Goal: Task Accomplishment & Management: Use online tool/utility

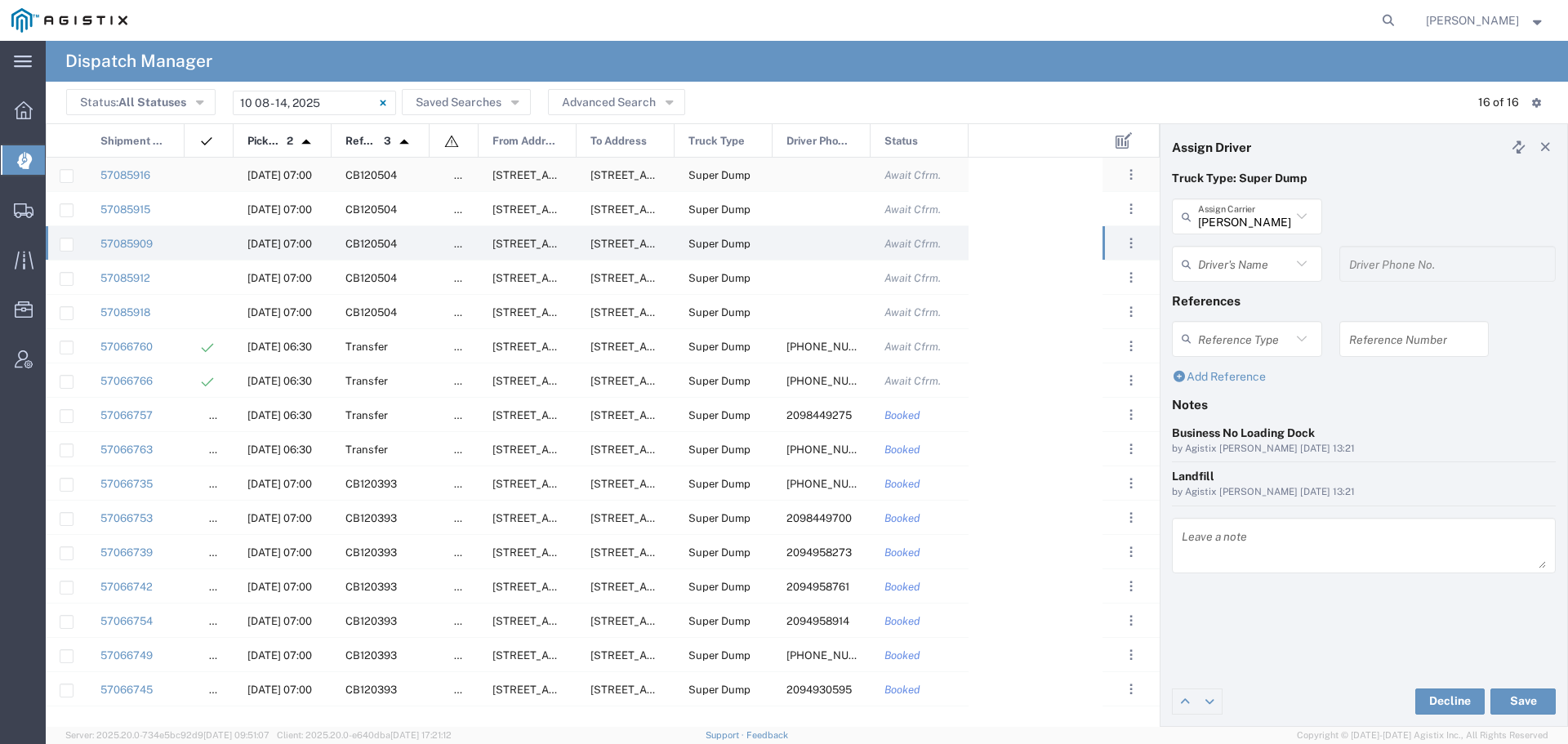
click at [283, 171] on span "[DATE] 07:00" at bounding box center [280, 175] width 65 height 12
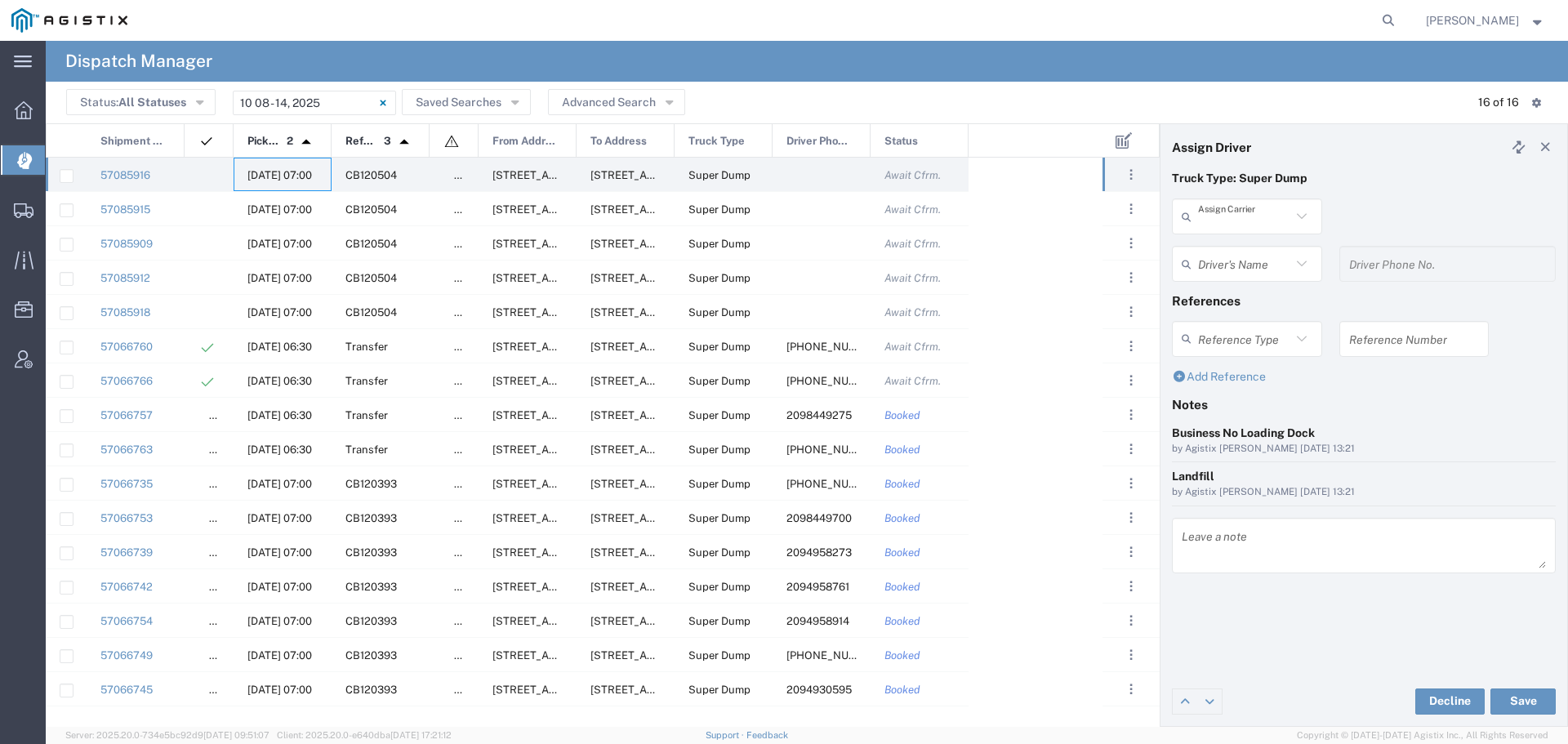
click at [1287, 217] on input "text" at bounding box center [1244, 217] width 93 height 28
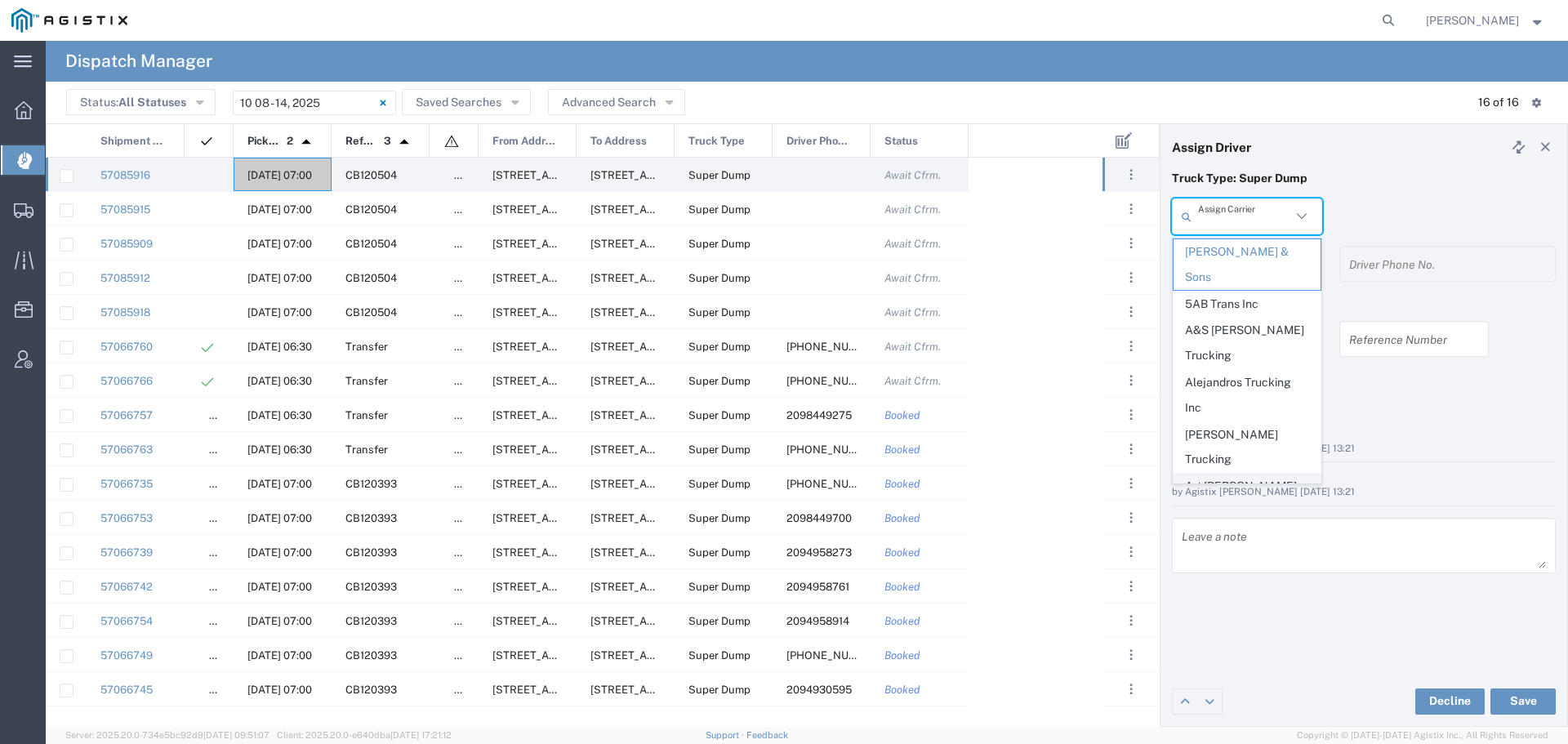
click at [1220, 474] on span "Art [PERSON_NAME] Inc" at bounding box center [1247, 499] width 147 height 51
type input "Art [PERSON_NAME] Inc"
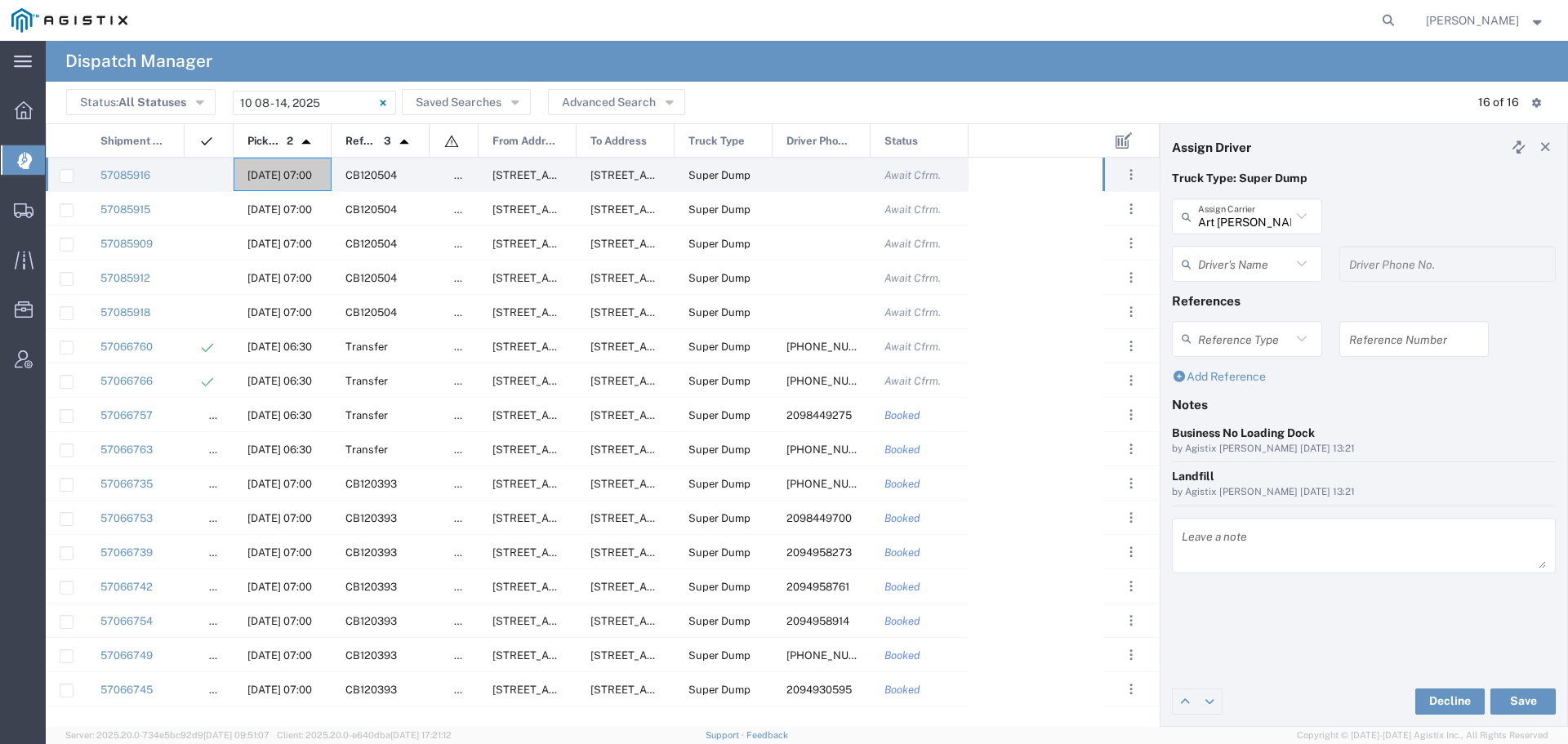
click at [1238, 267] on input "text" at bounding box center [1244, 264] width 93 height 28
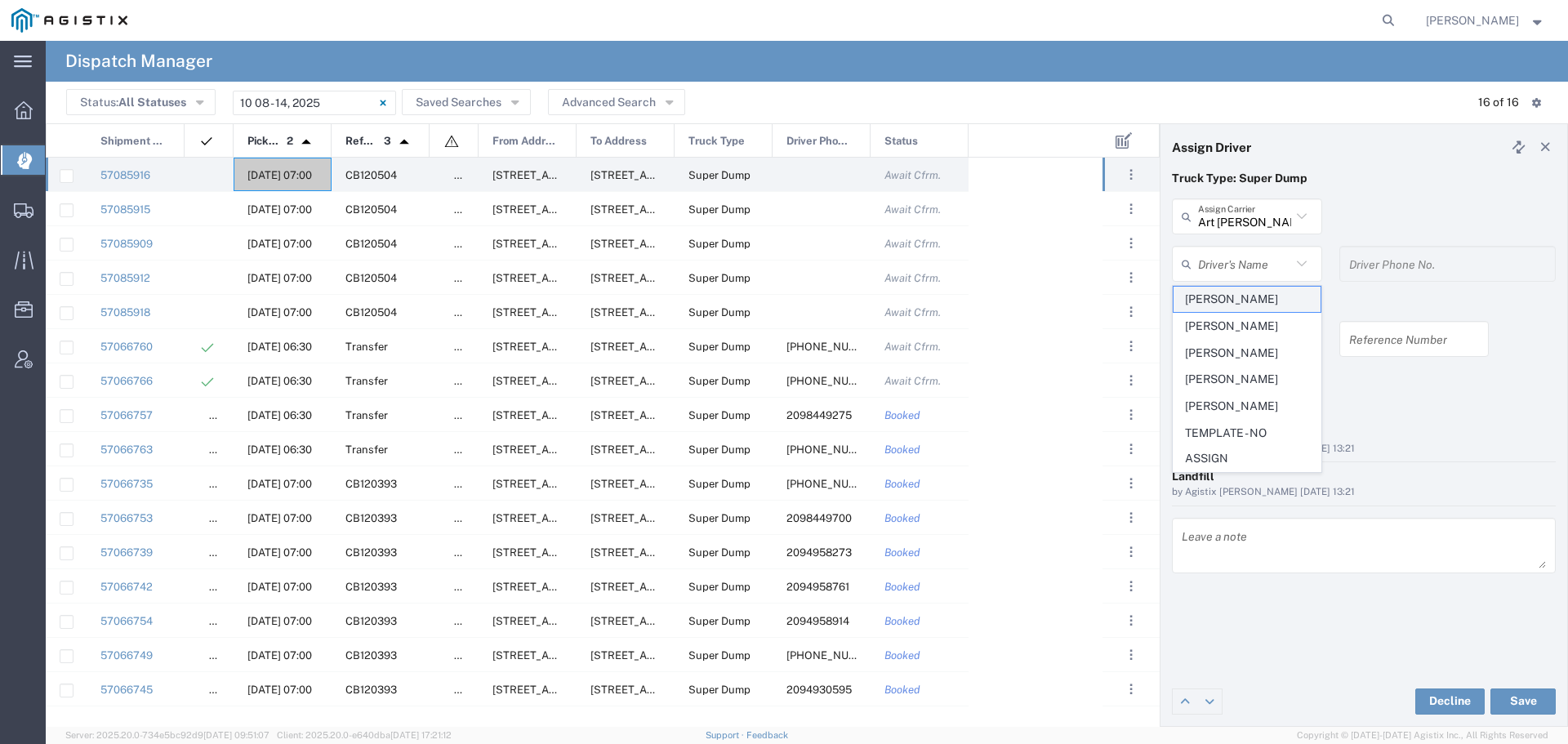
click at [1231, 294] on span "[PERSON_NAME]" at bounding box center [1247, 299] width 147 height 25
type input "[PERSON_NAME]"
type input "2094207553"
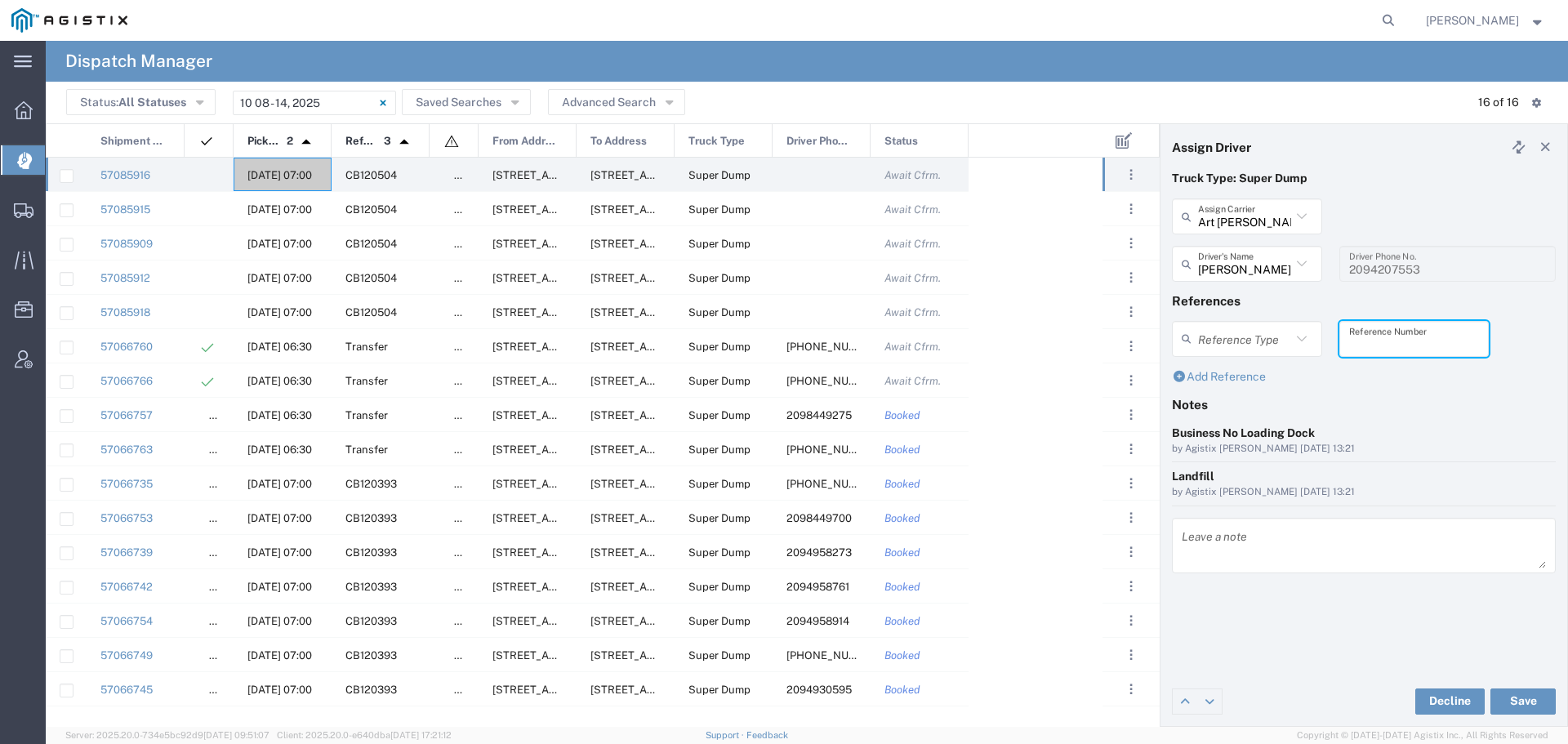
click at [1366, 348] on input "text" at bounding box center [1414, 338] width 131 height 28
drag, startPoint x: 1408, startPoint y: 343, endPoint x: 1336, endPoint y: 348, distance: 72.2
click at [1336, 348] on div "WO10297 Reference Number" at bounding box center [1414, 345] width 168 height 47
type input "WO10297"
click at [1207, 530] on textarea at bounding box center [1364, 545] width 364 height 46
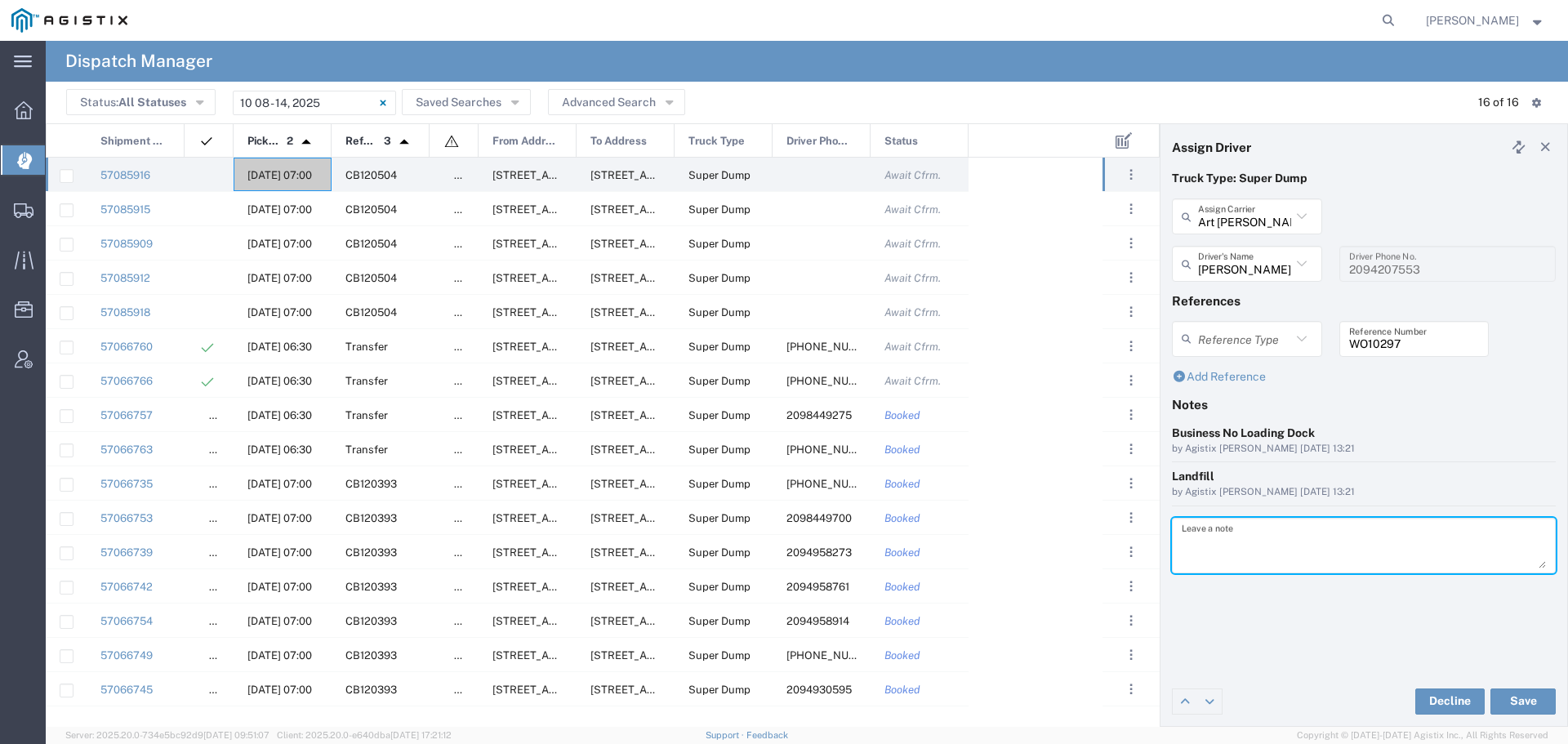
paste textarea "WO10297"
type textarea "WO10297"
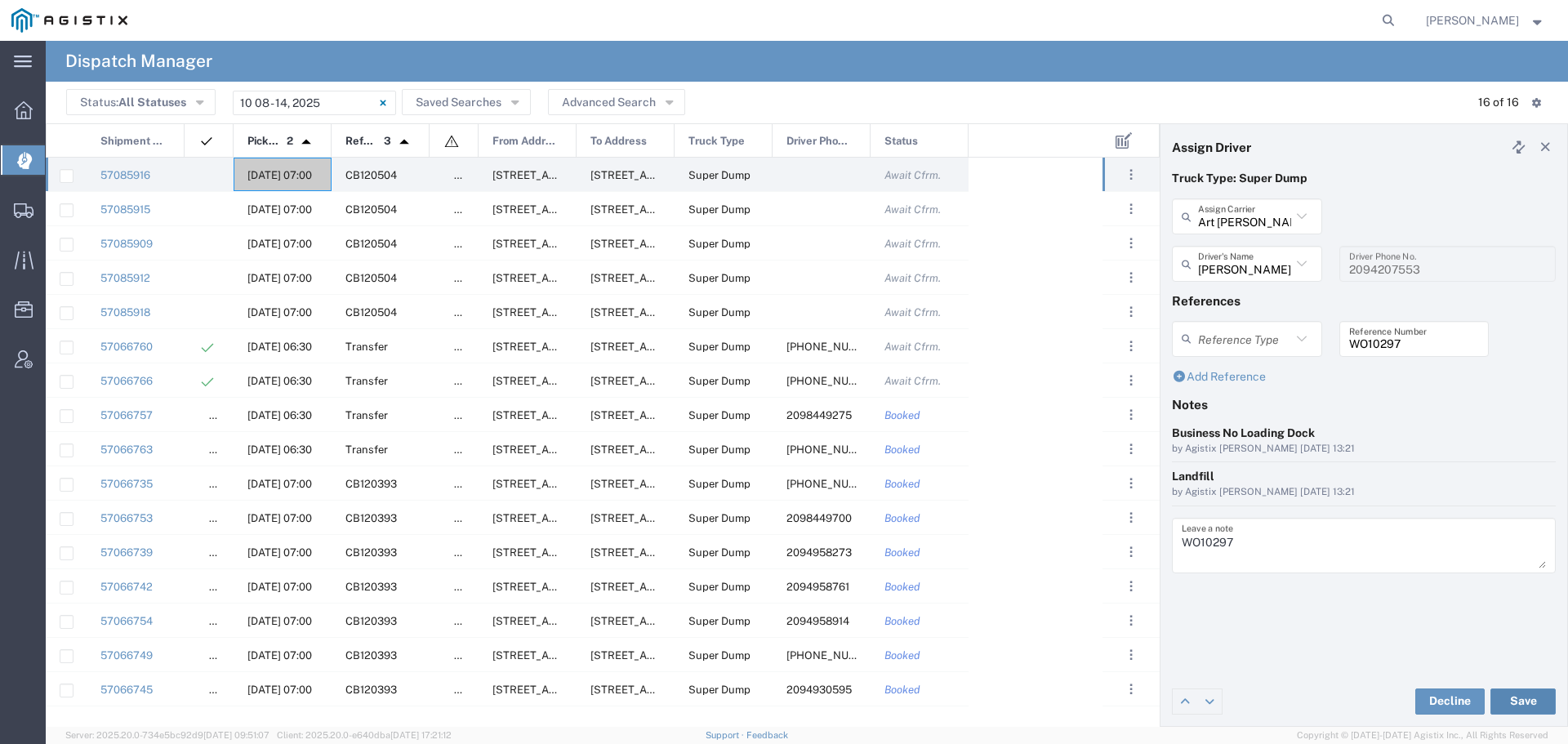
click at [1505, 698] on button "Save" at bounding box center [1523, 702] width 65 height 26
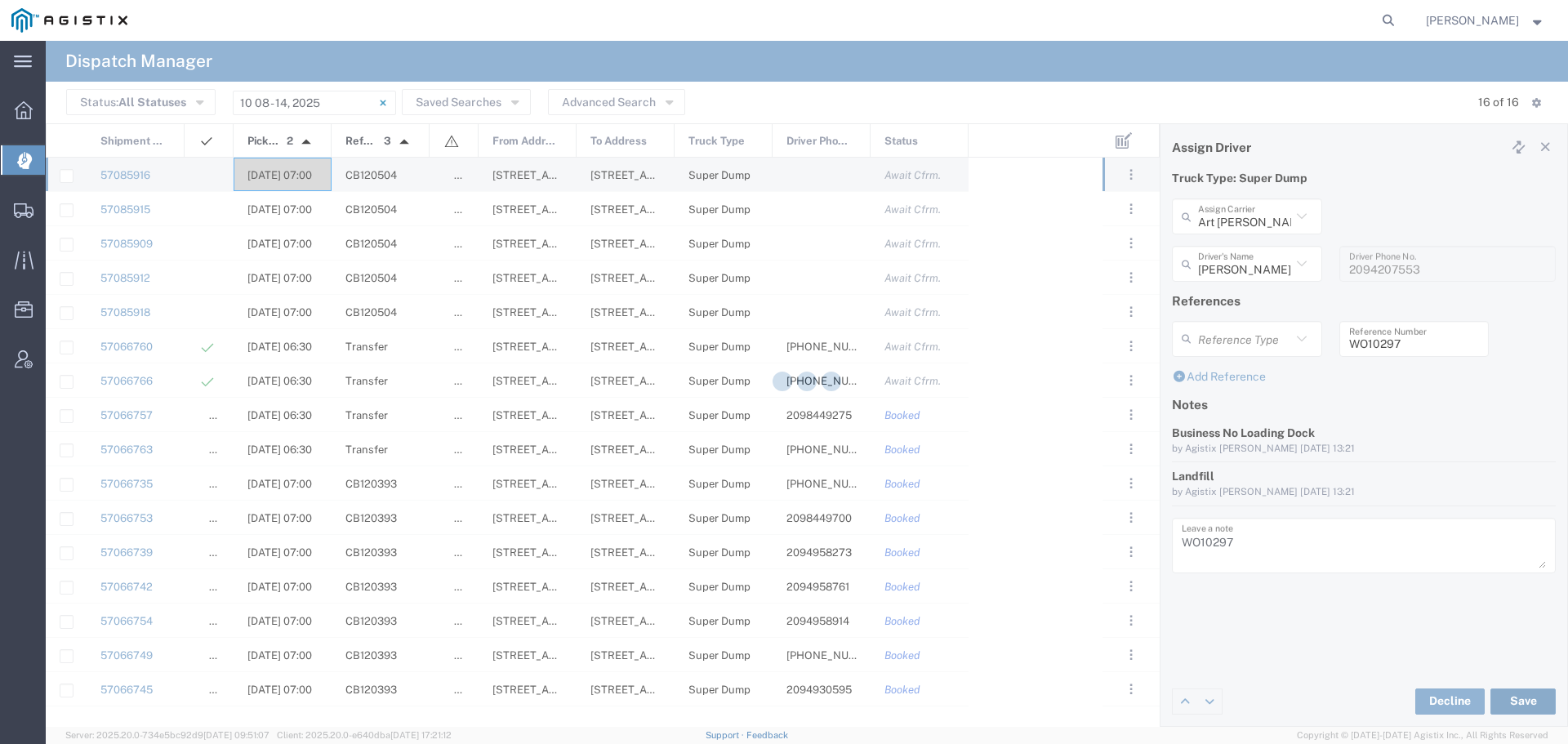
type input "[PERSON_NAME]"
type input "Art [PERSON_NAME] Inc"
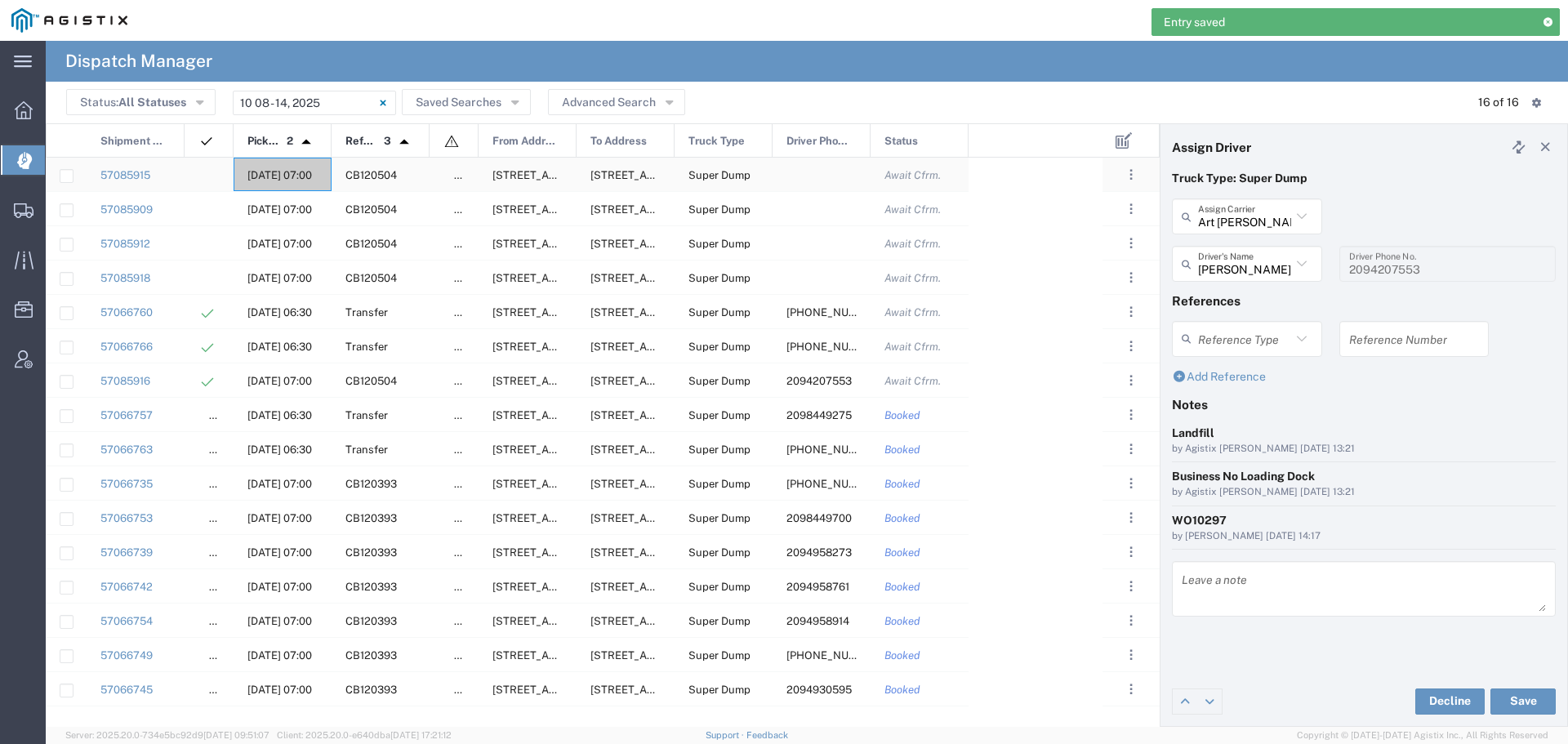
click at [285, 175] on span "[DATE] 07:00" at bounding box center [280, 175] width 65 height 12
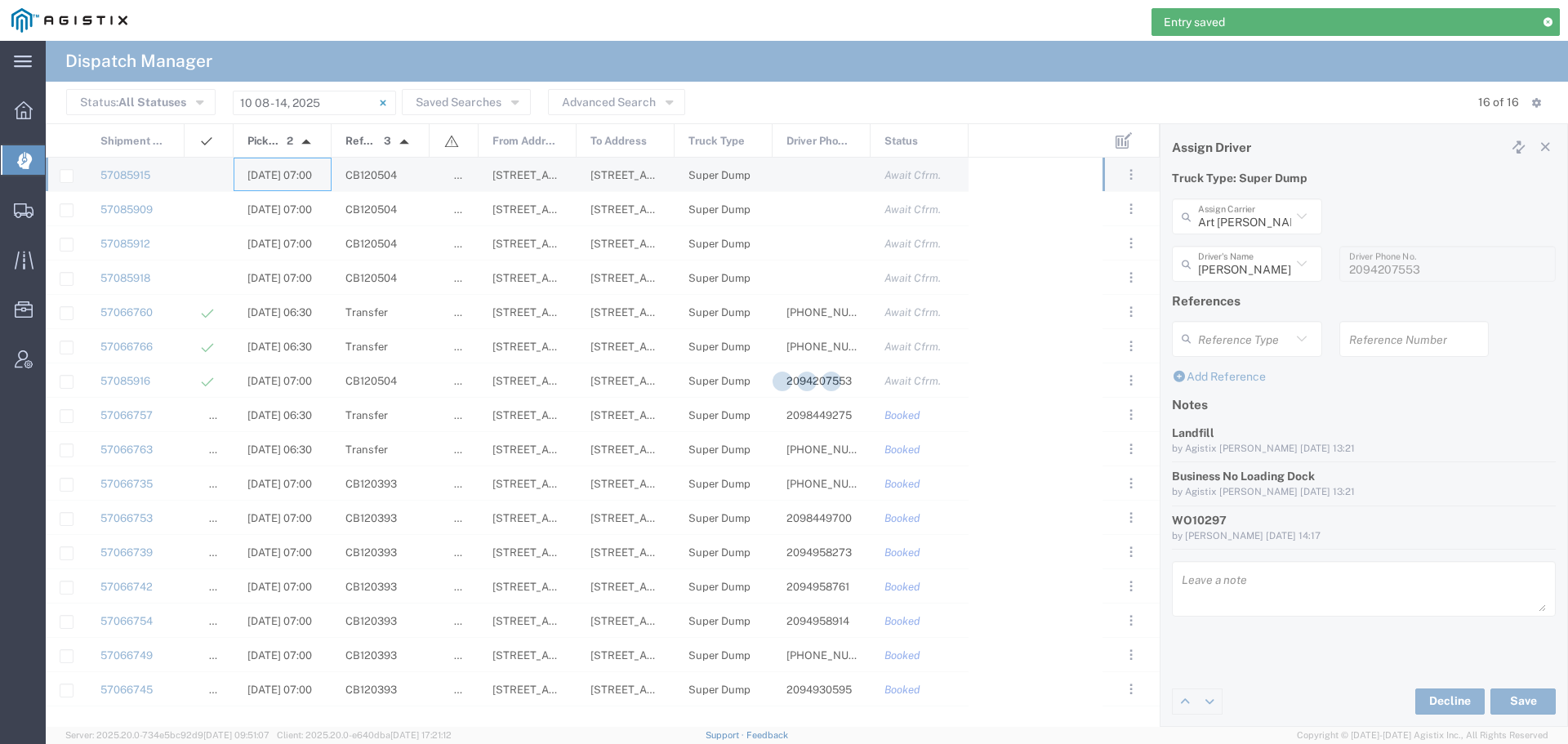
type input "[PERSON_NAME] & Sons"
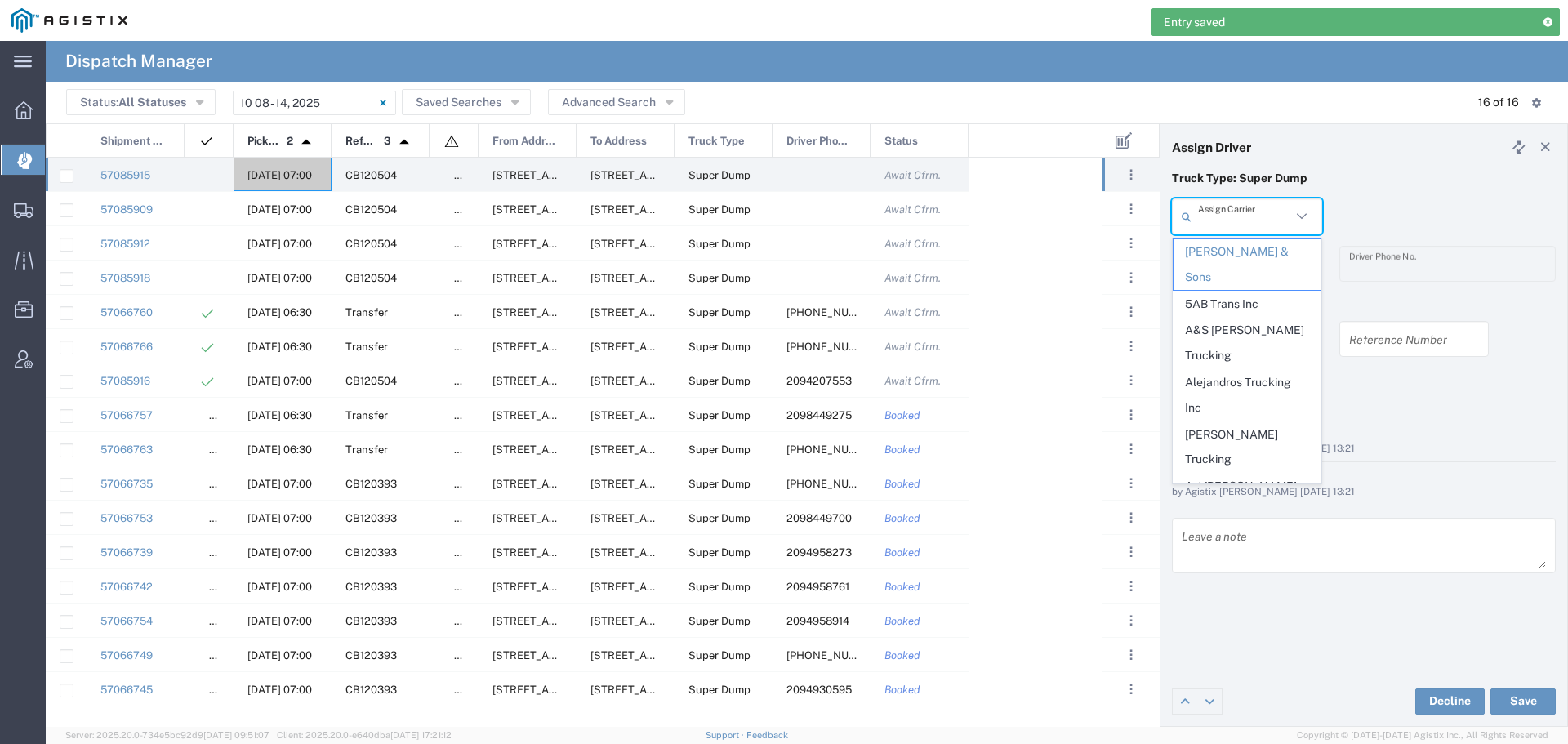
click at [1262, 214] on input "text" at bounding box center [1244, 217] width 93 height 28
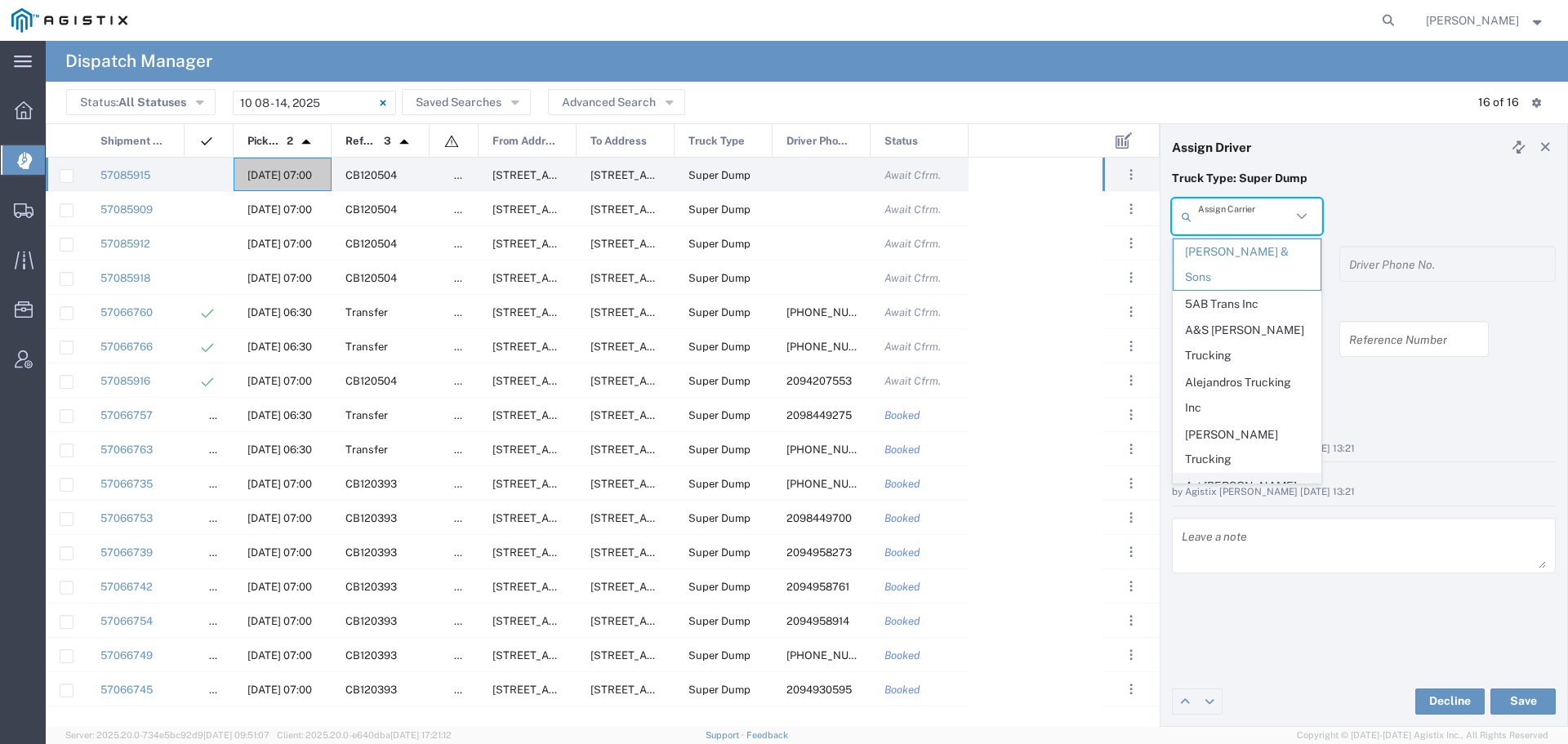
click at [1233, 474] on span "Art [PERSON_NAME] Inc" at bounding box center [1247, 499] width 147 height 51
type input "Art [PERSON_NAME] Inc"
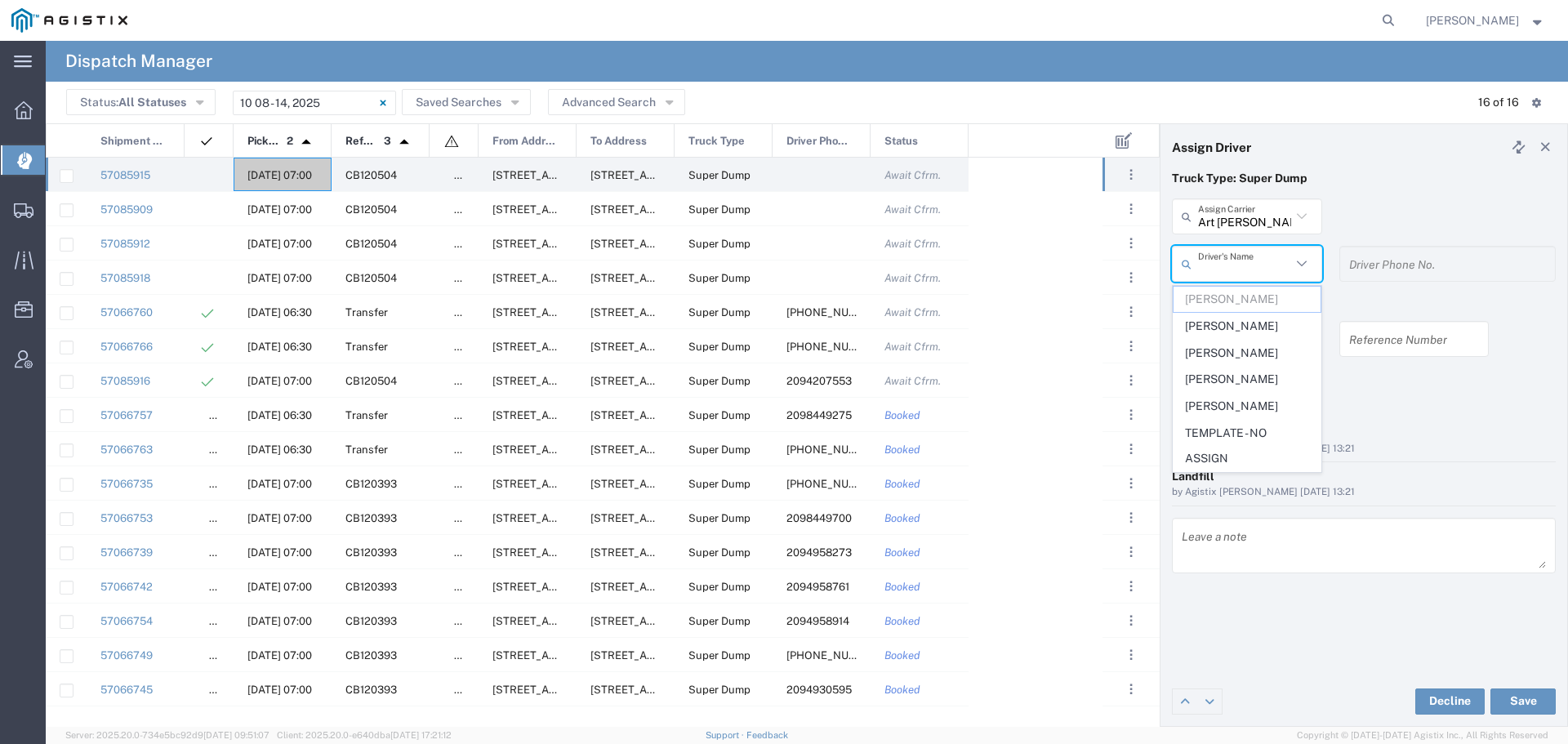
click at [1270, 264] on input "text" at bounding box center [1244, 264] width 93 height 28
click at [1256, 322] on span "[PERSON_NAME]" at bounding box center [1247, 326] width 147 height 25
type input "[PERSON_NAME]"
type input "[PHONE_NUMBER]"
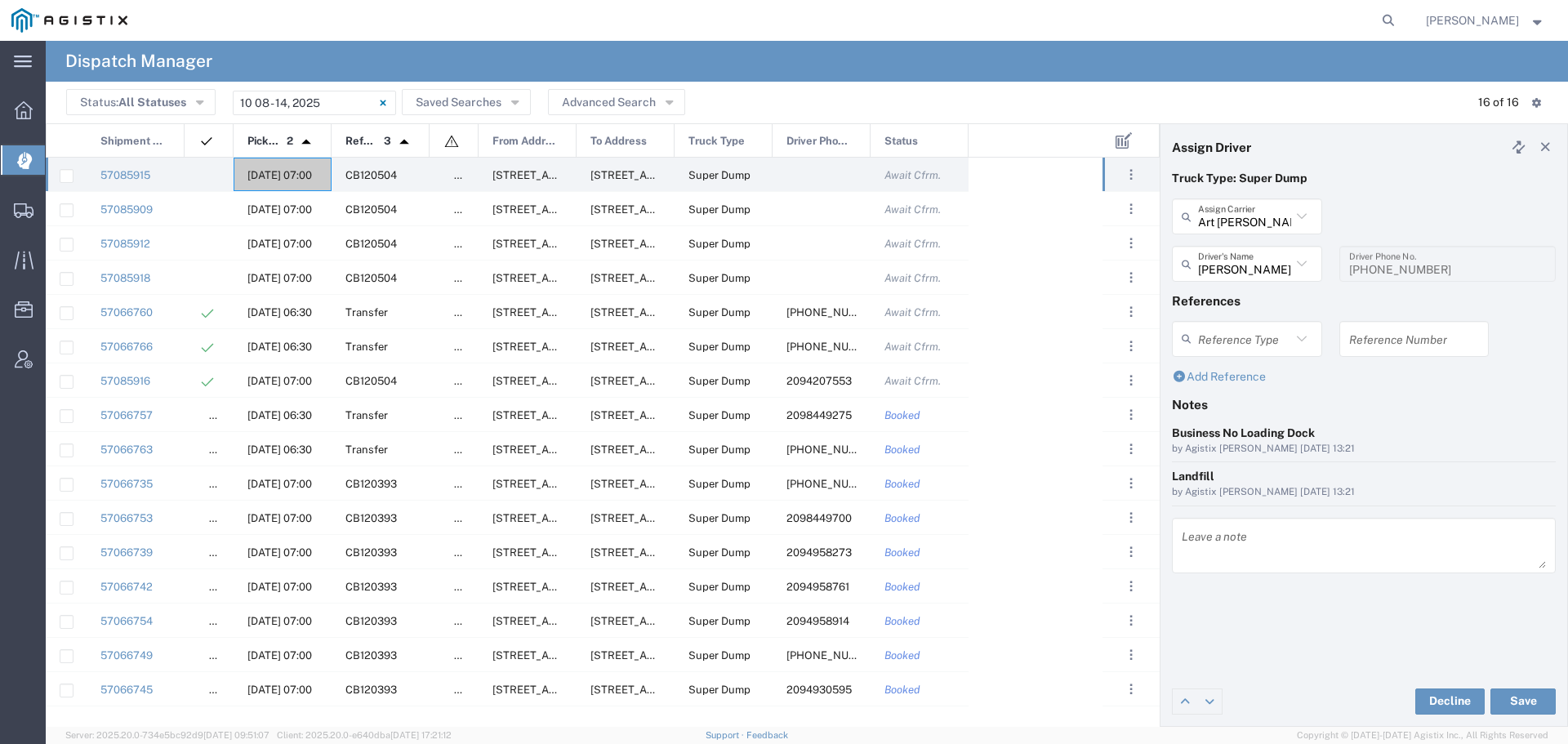
click at [1381, 344] on input "text" at bounding box center [1414, 338] width 131 height 28
paste input "WO10297"
type input "WO10297"
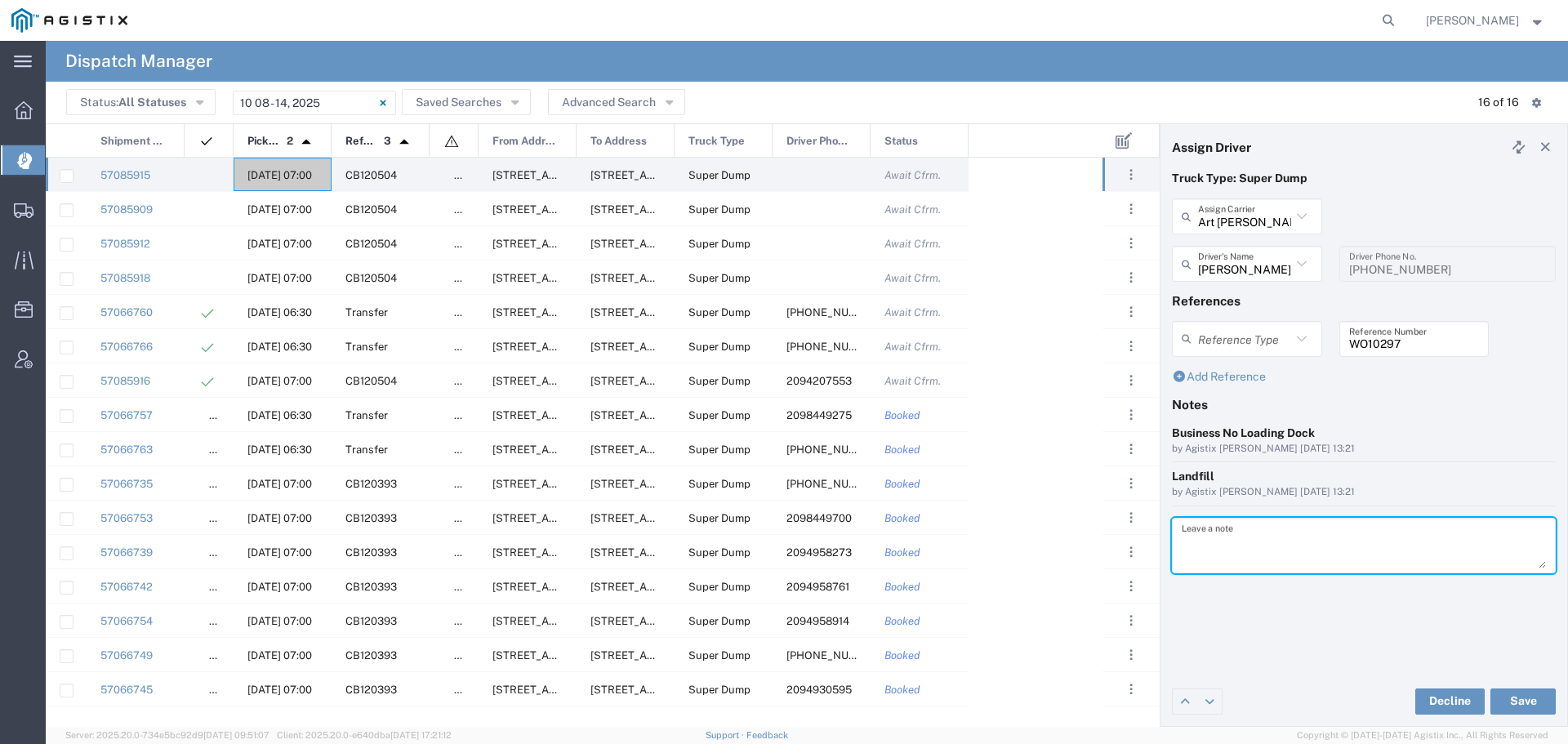
paste textarea "WO10297"
type textarea "WO10297"
click at [1515, 703] on button "Save" at bounding box center [1523, 702] width 65 height 26
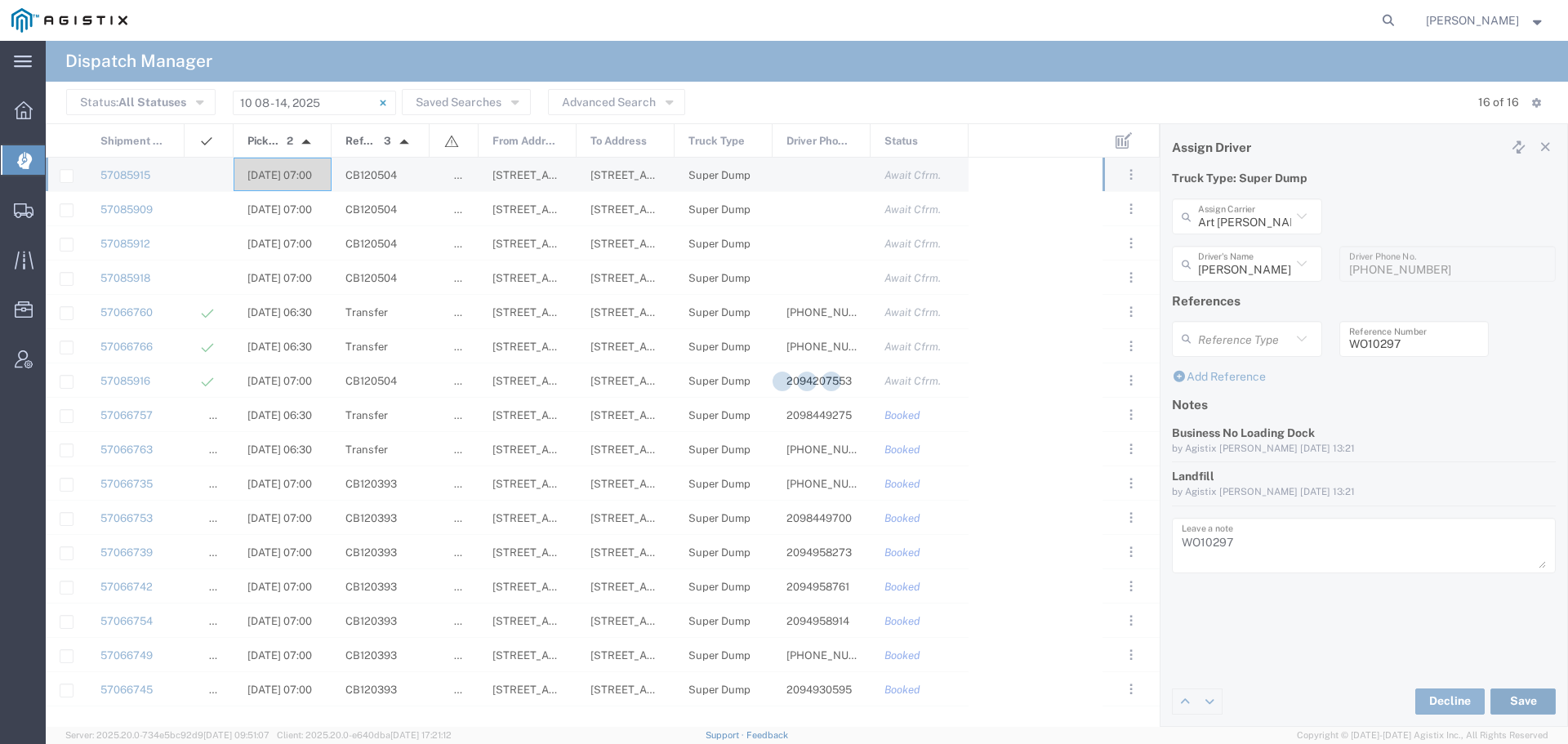
type input "[PERSON_NAME]"
type input "Art [PERSON_NAME] Inc"
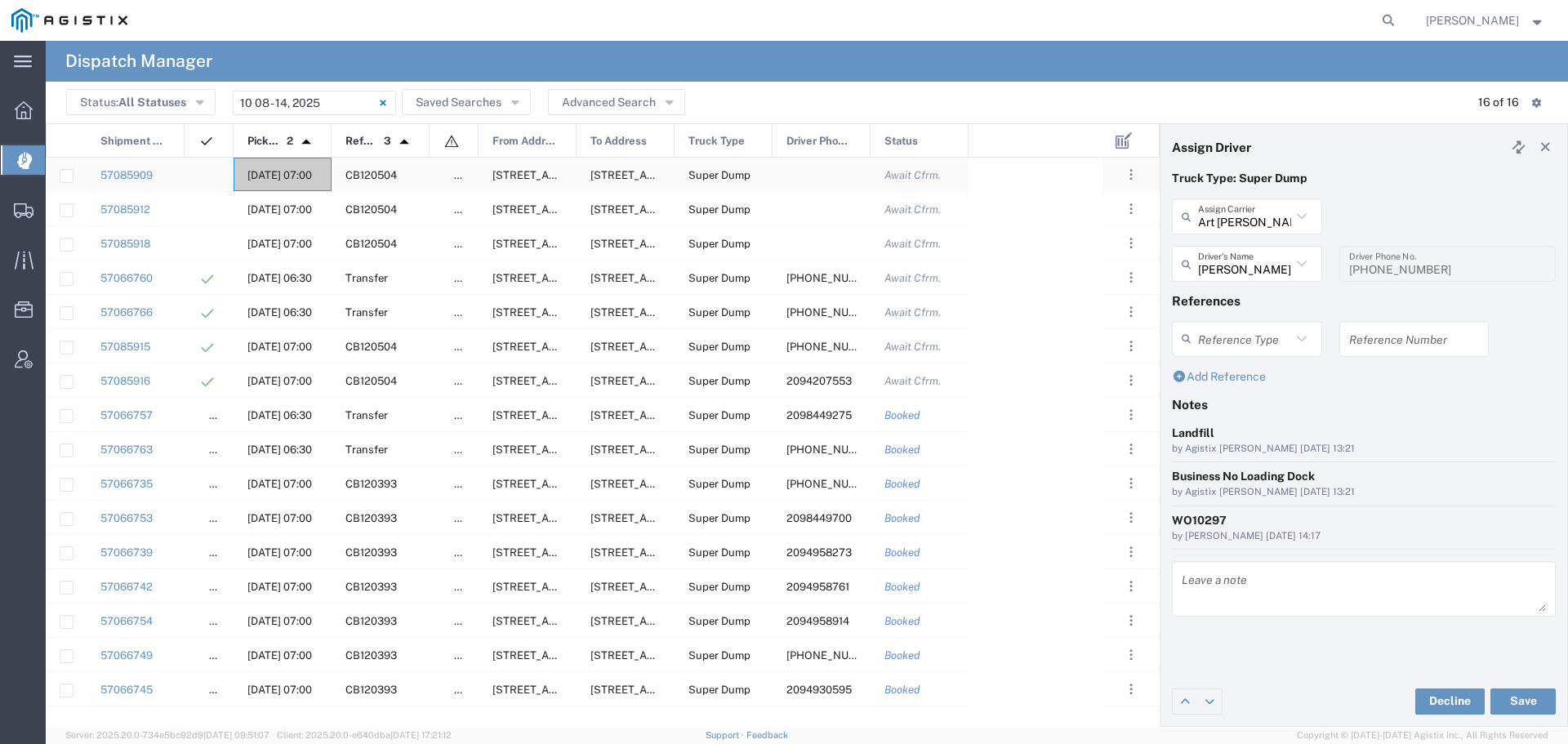
click at [275, 161] on div "[DATE] 07:00" at bounding box center [283, 174] width 98 height 34
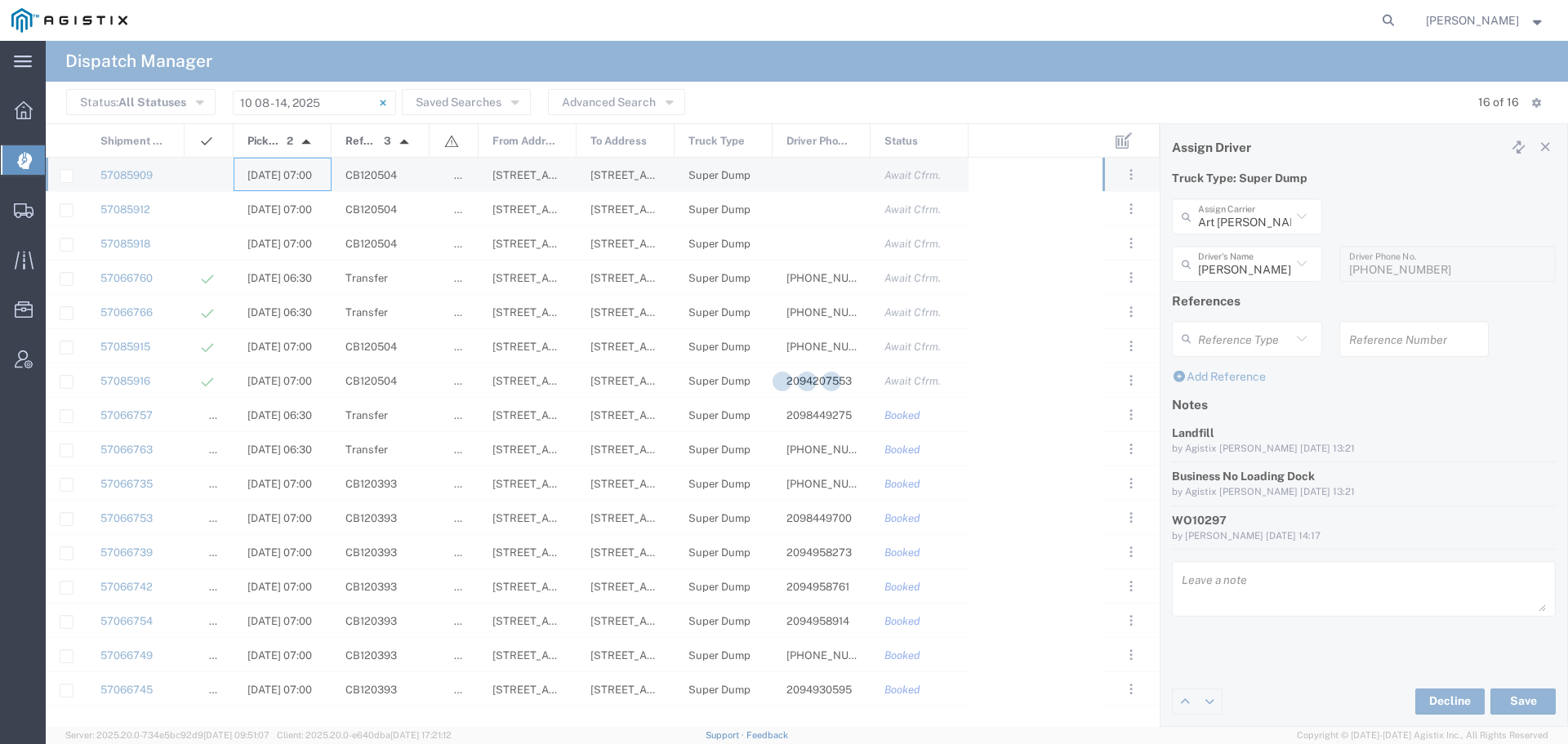
type input "[PERSON_NAME] & Sons"
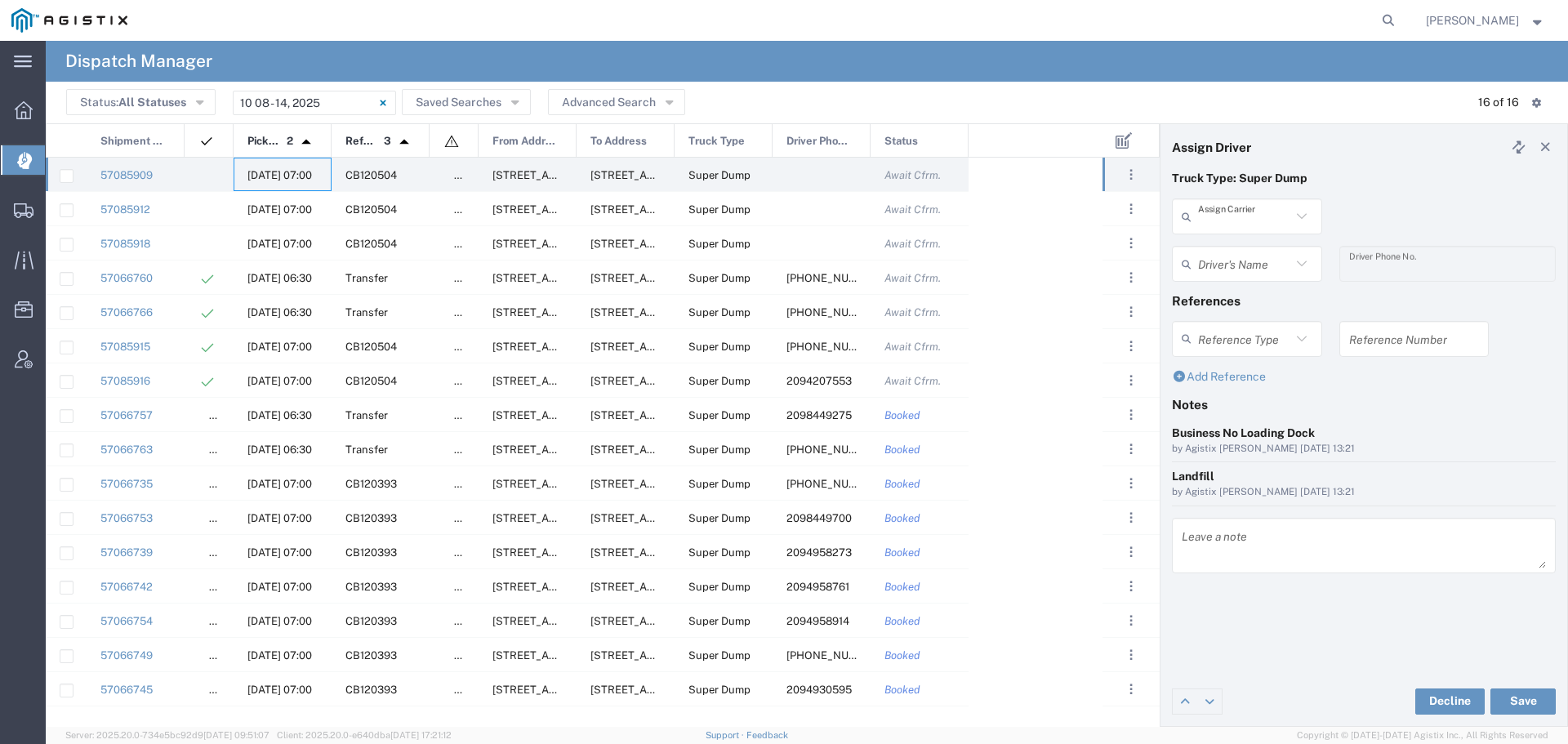
click at [1252, 220] on input "text" at bounding box center [1244, 217] width 93 height 28
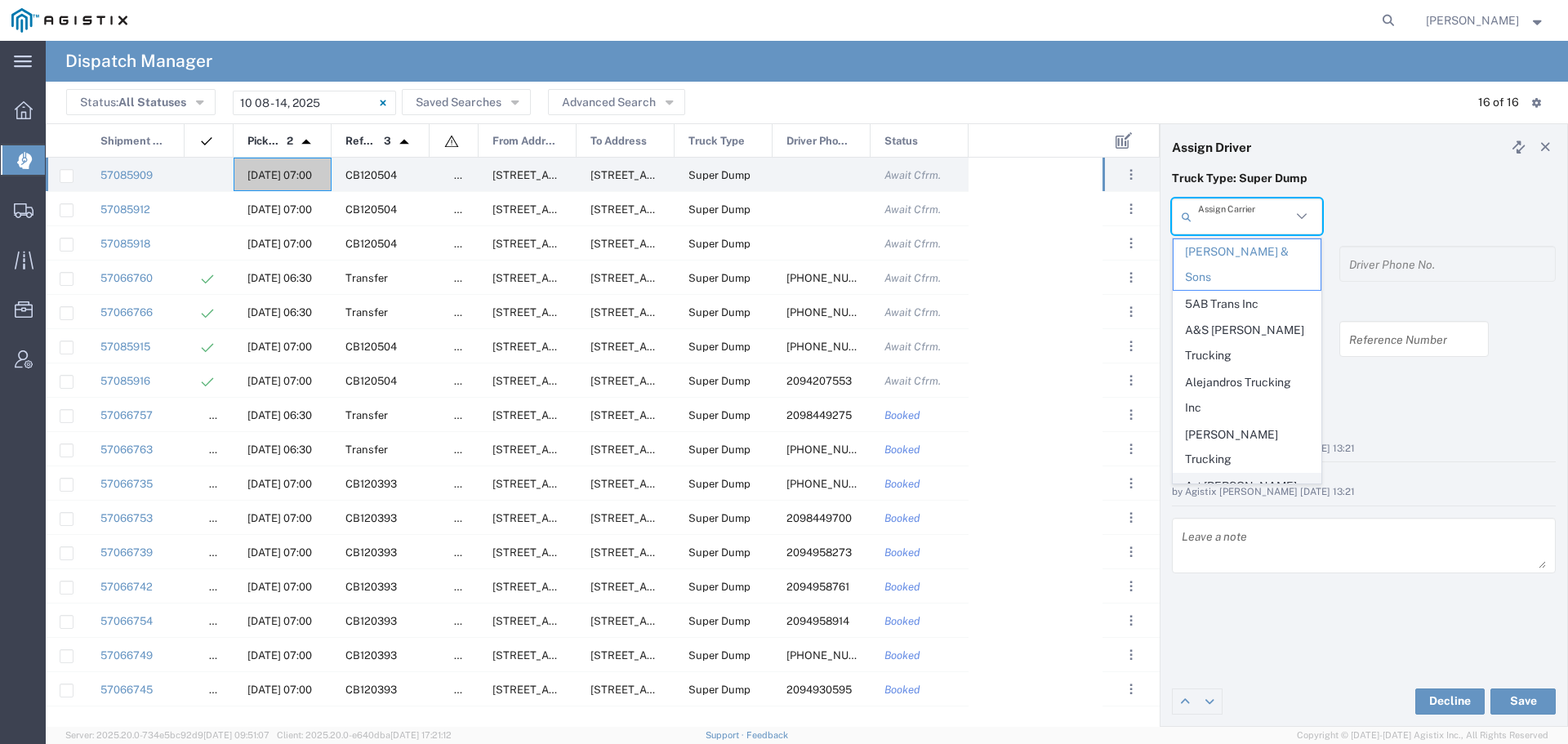
click at [1226, 474] on span "Art [PERSON_NAME] Inc" at bounding box center [1247, 499] width 147 height 51
type input "Art [PERSON_NAME] Inc"
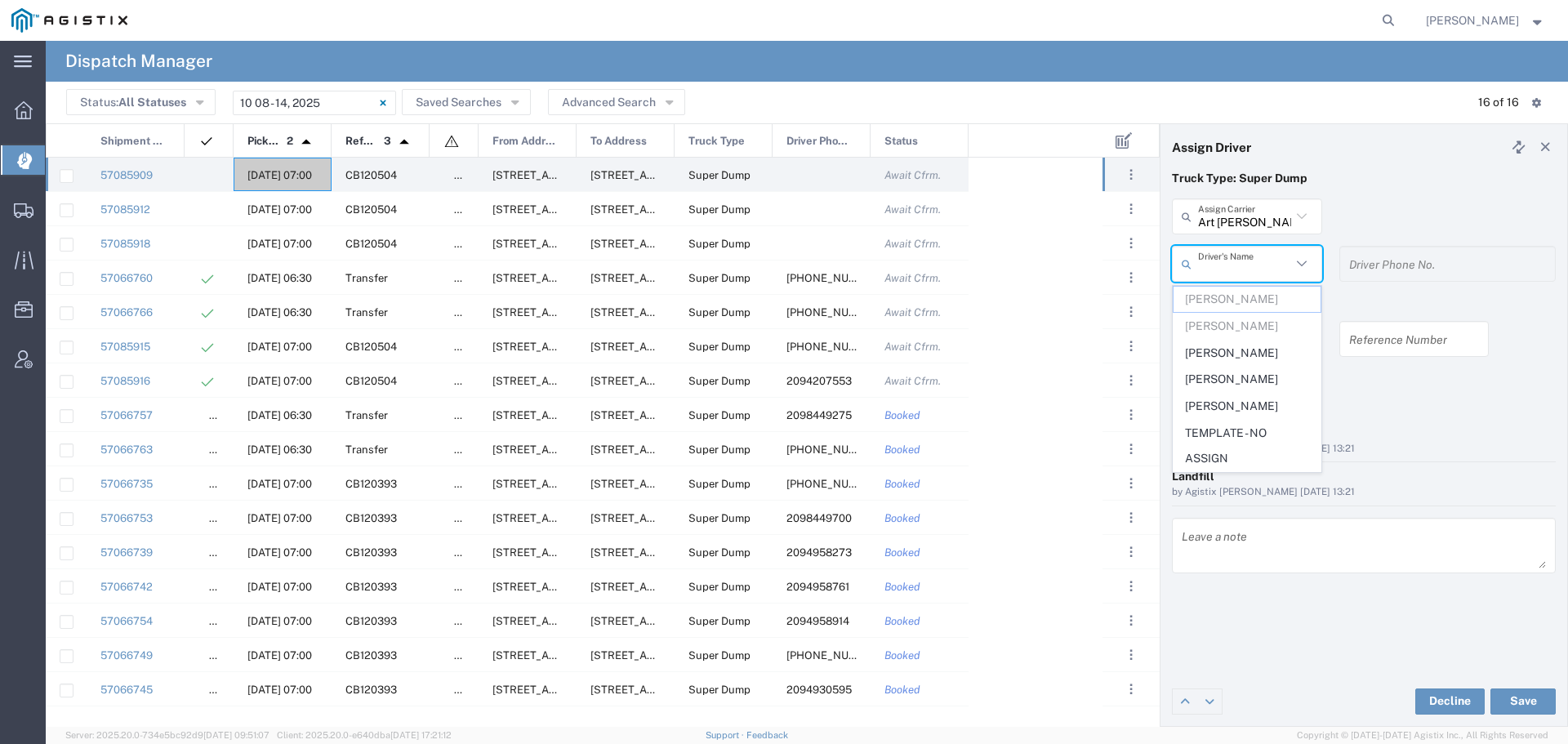
click at [1248, 267] on input "text" at bounding box center [1244, 264] width 93 height 28
click at [1245, 345] on span "[PERSON_NAME]" at bounding box center [1247, 353] width 147 height 25
type input "[PERSON_NAME]"
type input "[PHONE_NUMBER]"
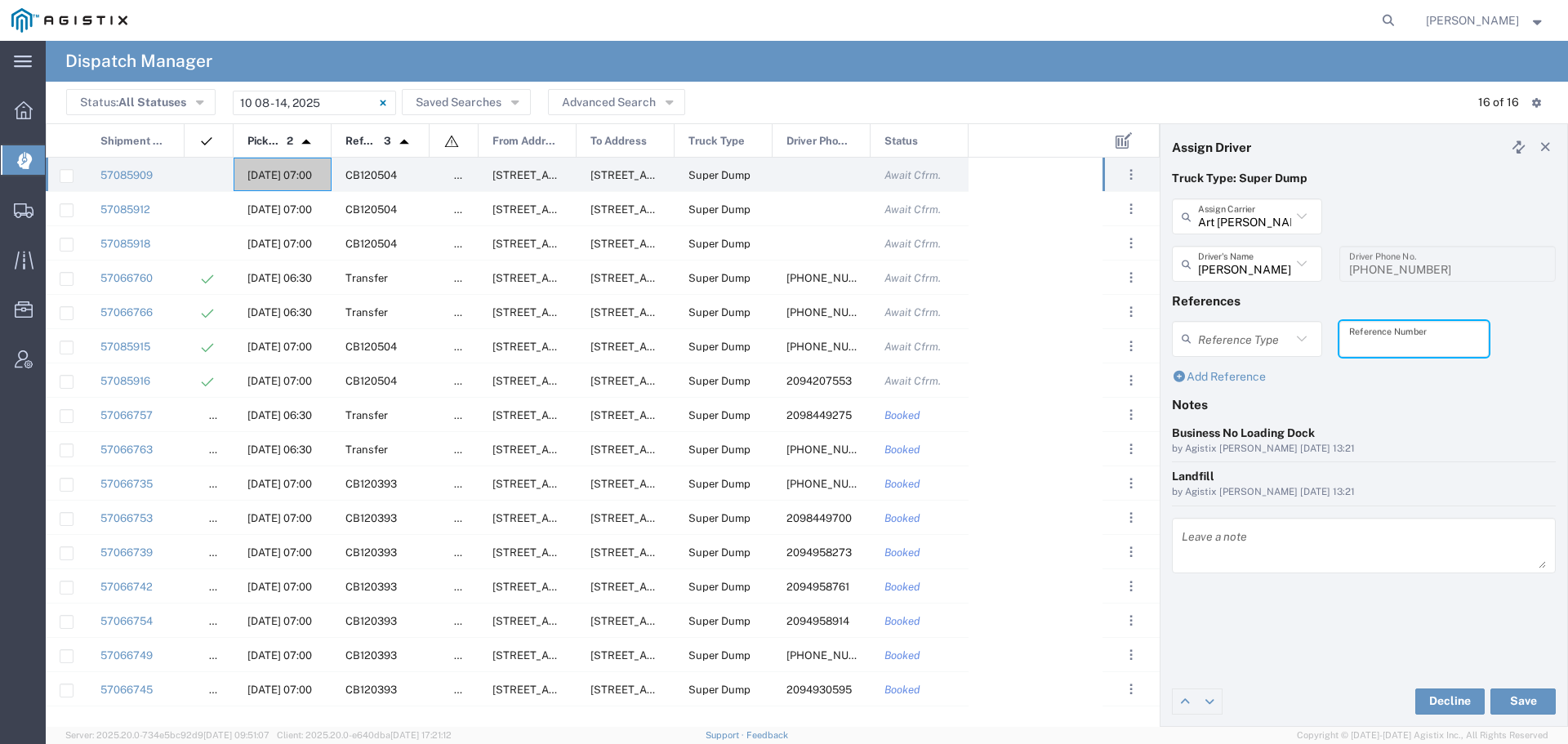
click at [1381, 343] on input "text" at bounding box center [1414, 338] width 131 height 28
paste input "WO10297"
type input "WO10297"
click at [1214, 552] on textarea at bounding box center [1364, 545] width 364 height 46
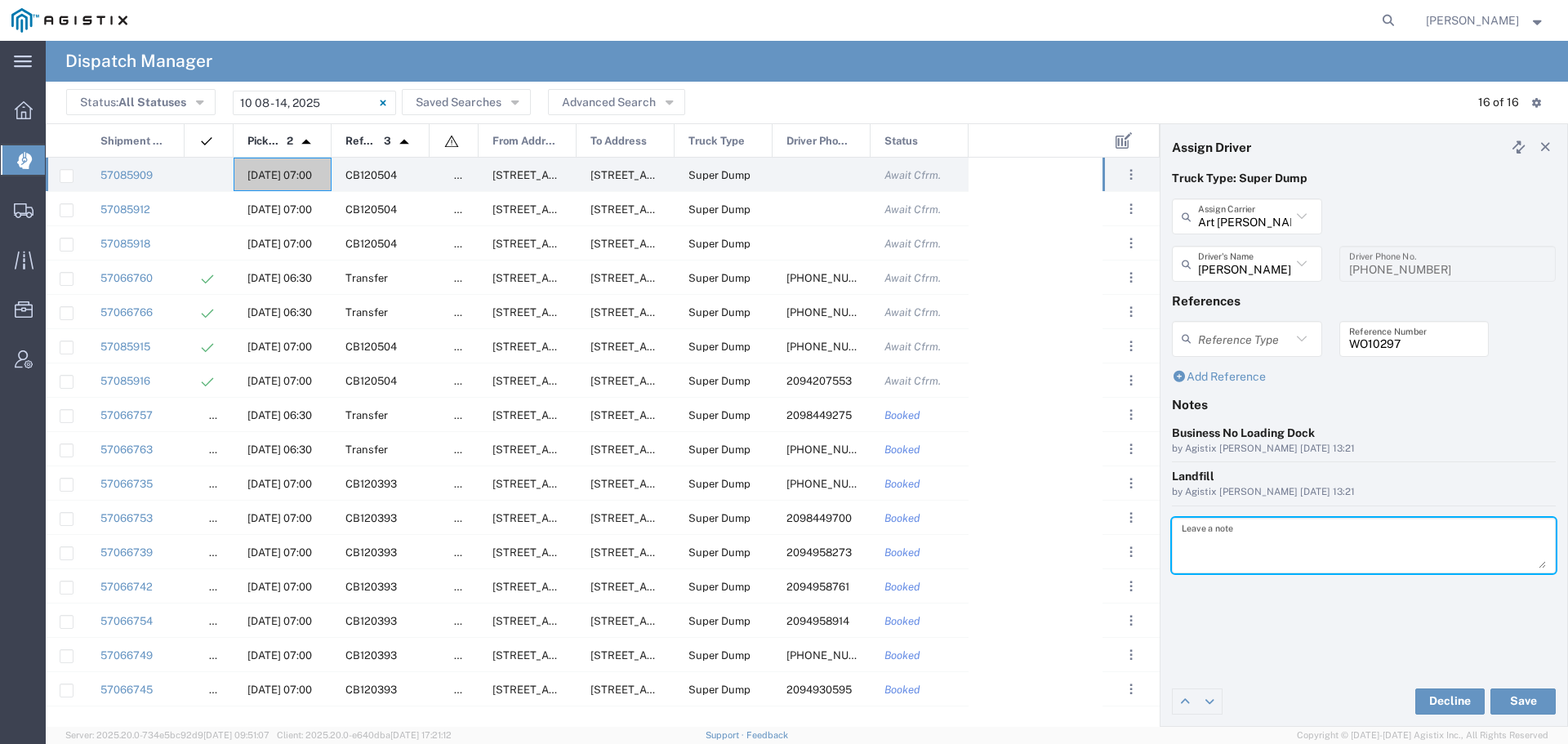
paste textarea "WO10297"
type textarea "WO10297"
click at [1522, 695] on button "Save" at bounding box center [1523, 702] width 65 height 26
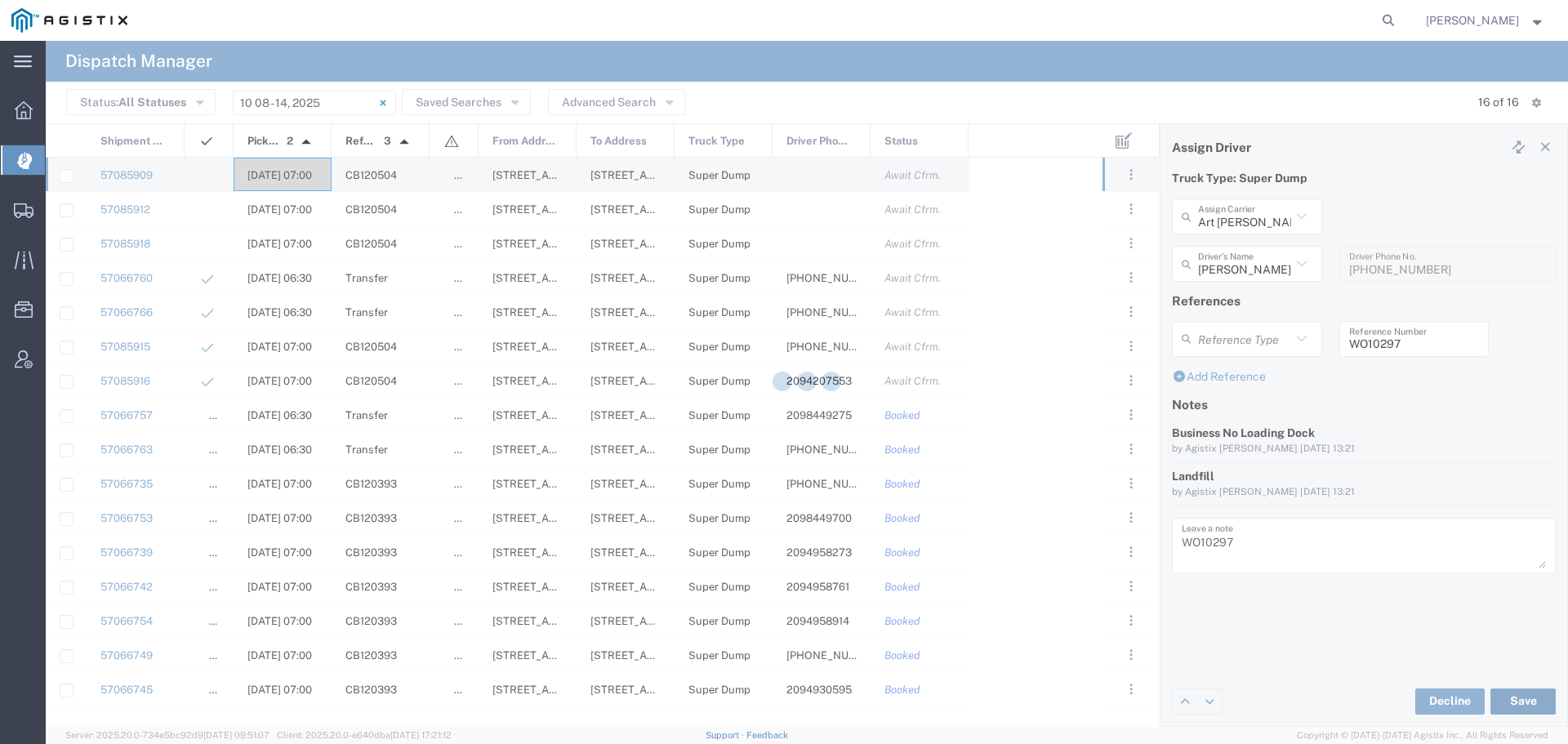
type input "[PERSON_NAME]"
type input "Art [PERSON_NAME] Inc"
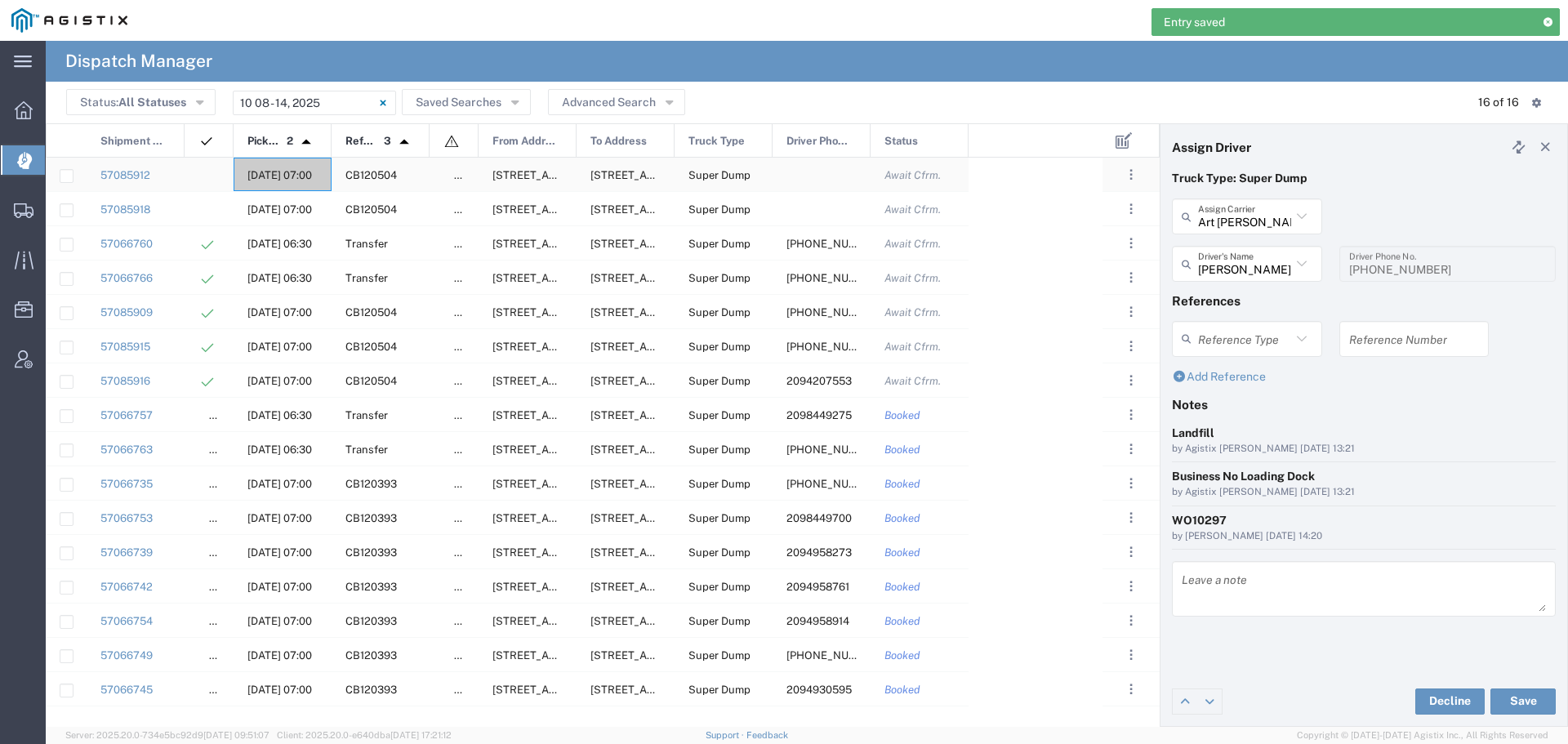
click at [287, 167] on div "[DATE] 07:00" at bounding box center [283, 174] width 98 height 34
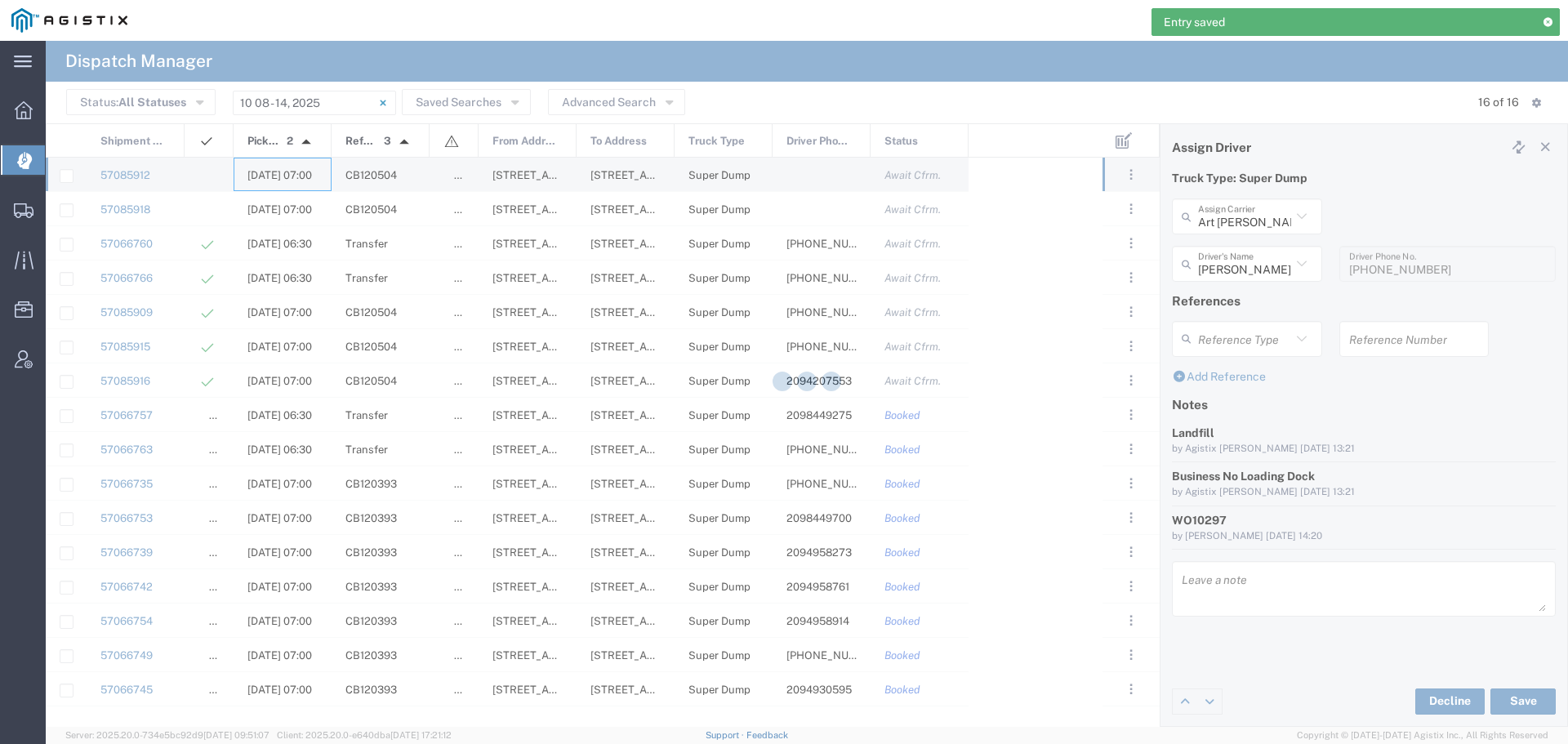
type input "[PERSON_NAME] & Sons"
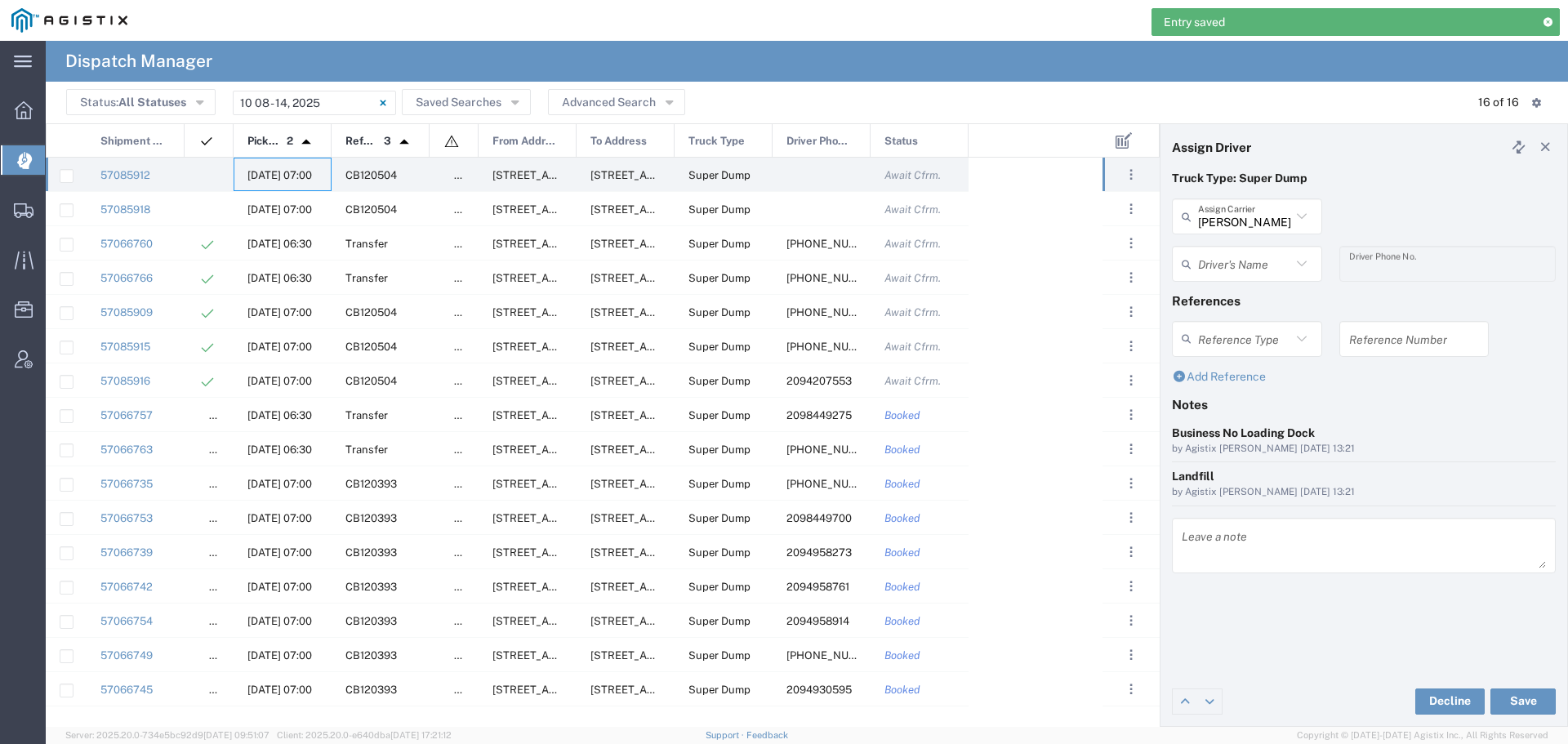
click at [1298, 213] on icon at bounding box center [1301, 217] width 22 height 22
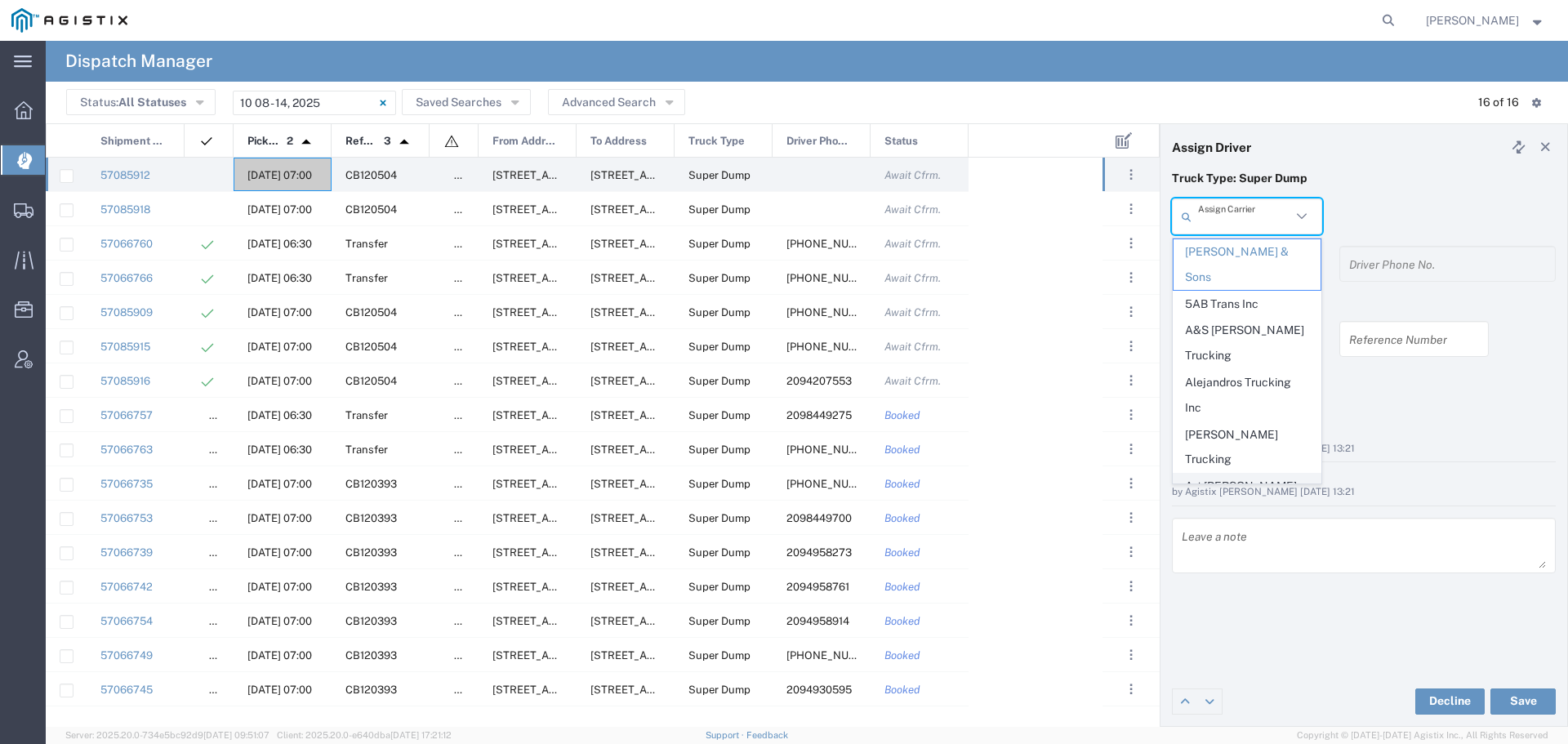
click at [1220, 474] on span "Art [PERSON_NAME] Inc" at bounding box center [1247, 499] width 147 height 51
type input "Art [PERSON_NAME] Inc"
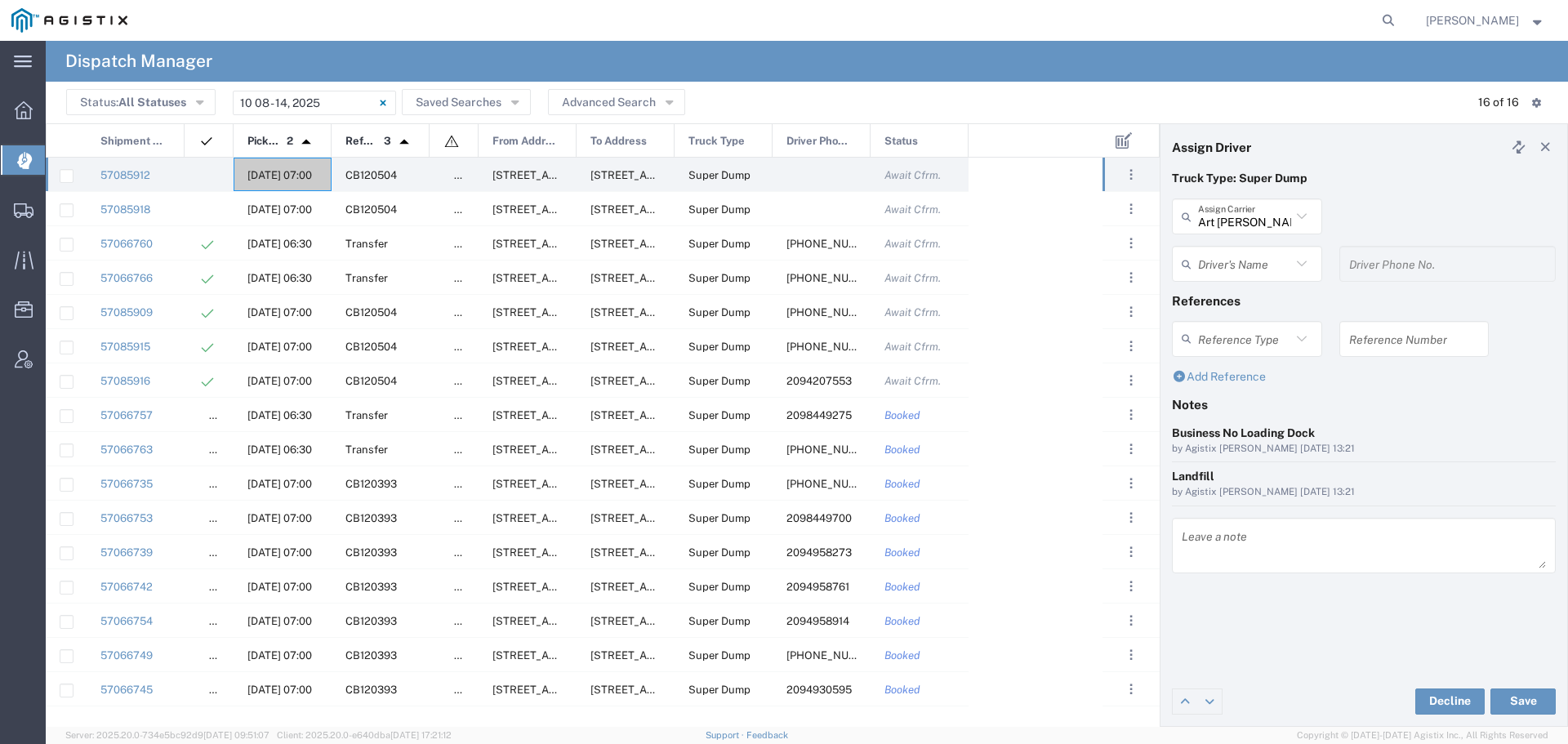
click at [1264, 266] on input "text" at bounding box center [1244, 264] width 93 height 28
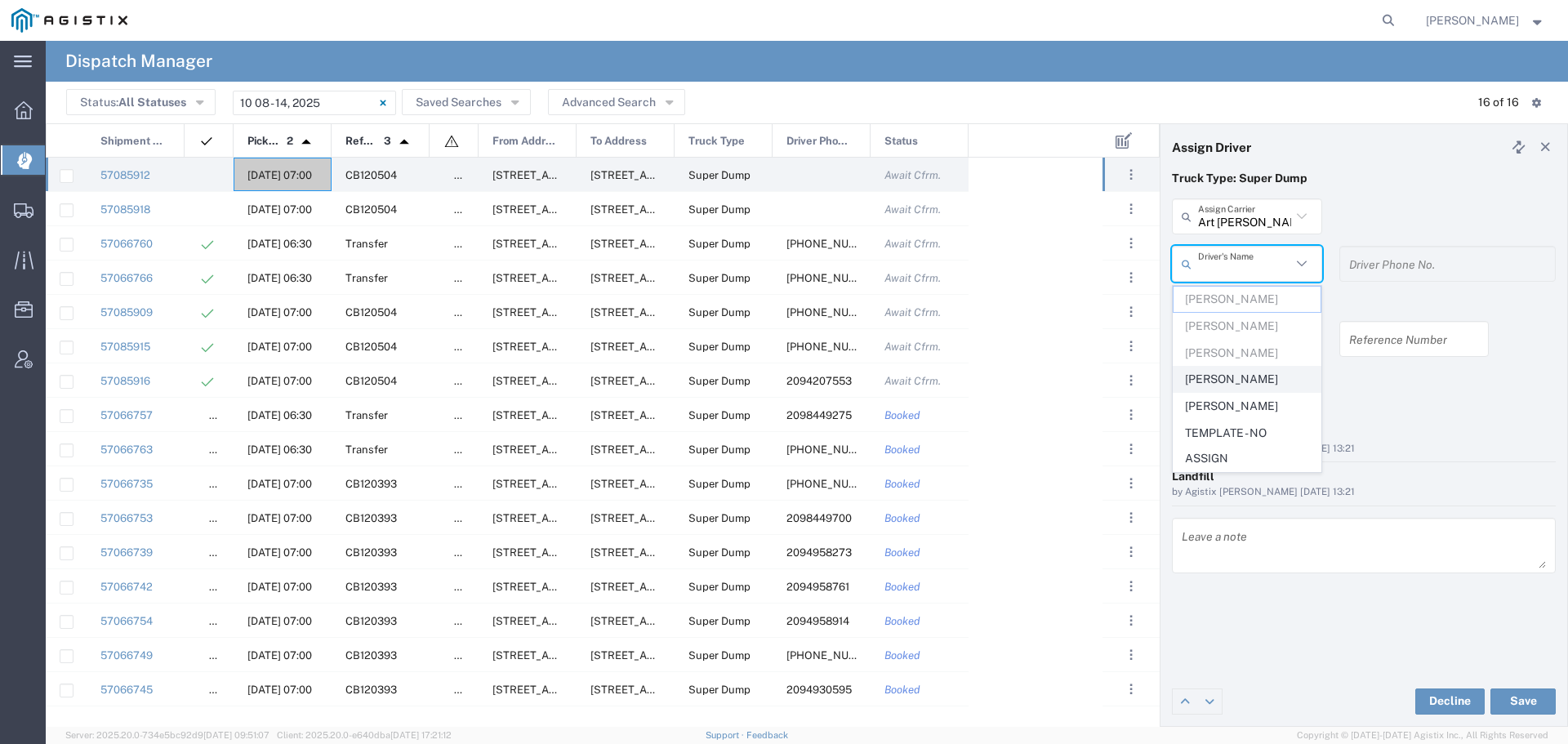
click at [1245, 372] on span "[PERSON_NAME]" at bounding box center [1247, 379] width 147 height 25
type input "[PERSON_NAME]"
type input "[PHONE_NUMBER]"
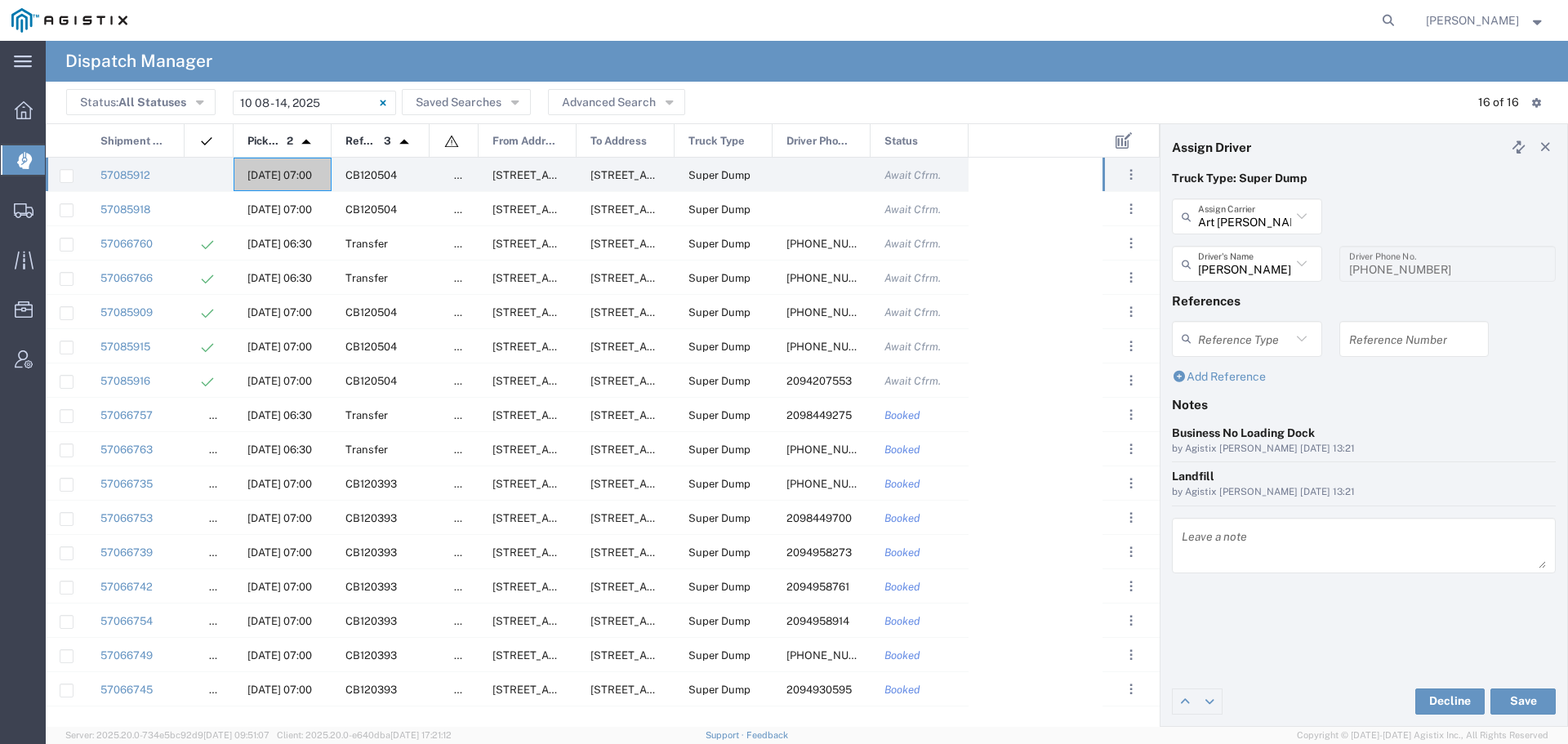
click at [1362, 340] on input "text" at bounding box center [1414, 338] width 131 height 28
paste input "WO10297"
type input "WO10297"
click at [1200, 542] on textarea at bounding box center [1364, 545] width 364 height 46
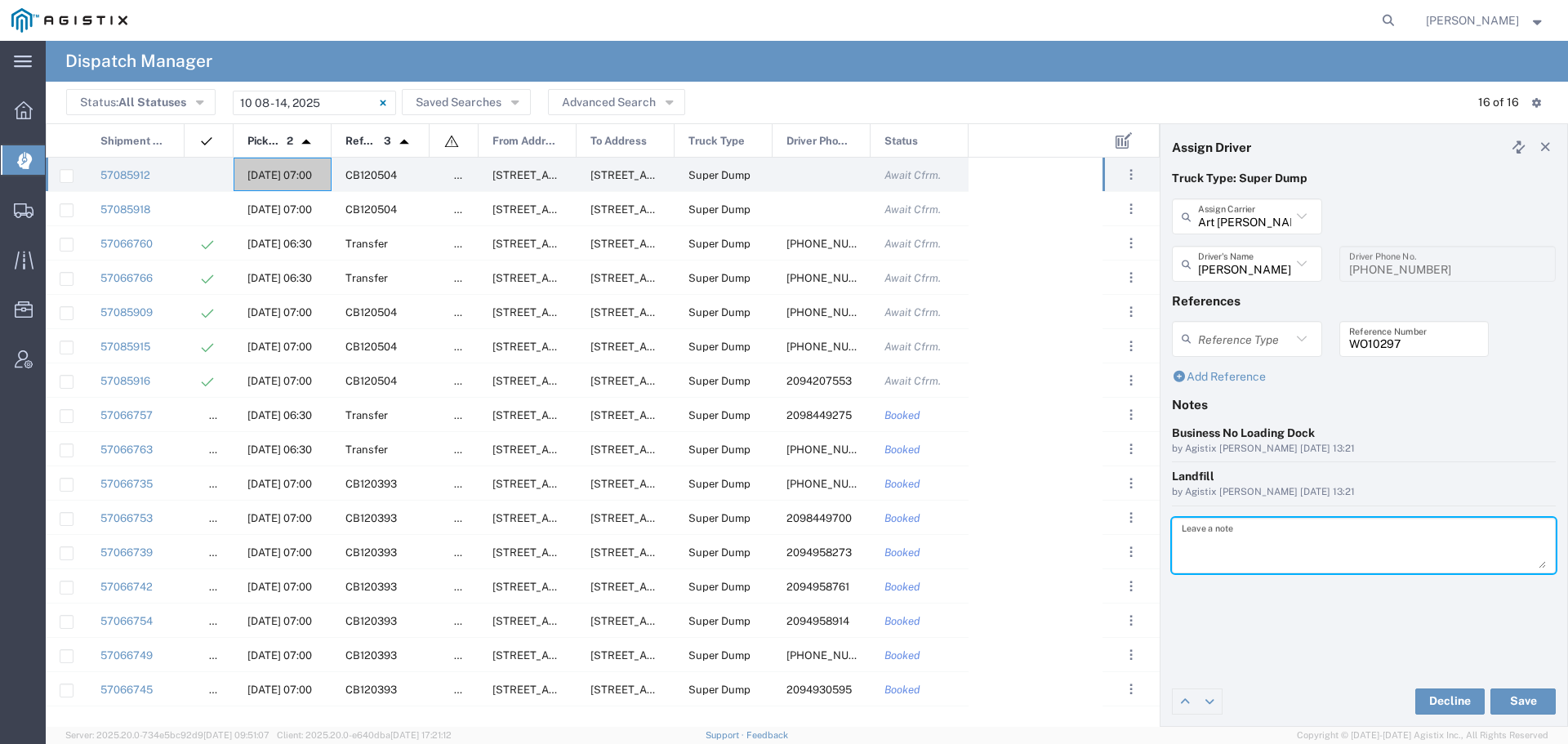
paste textarea "WO10297"
type textarea "WO10297"
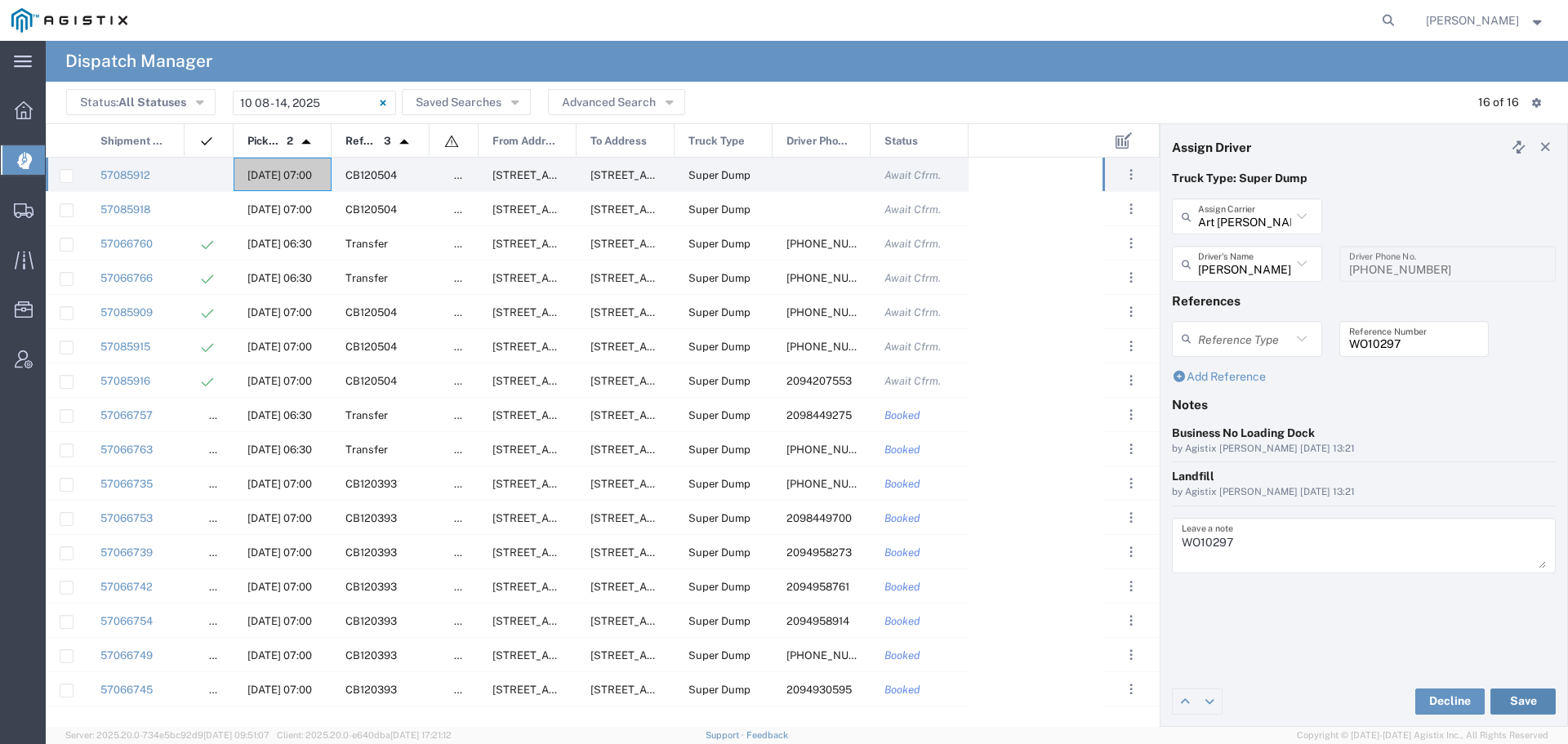
click at [1513, 694] on button "Save" at bounding box center [1523, 702] width 65 height 26
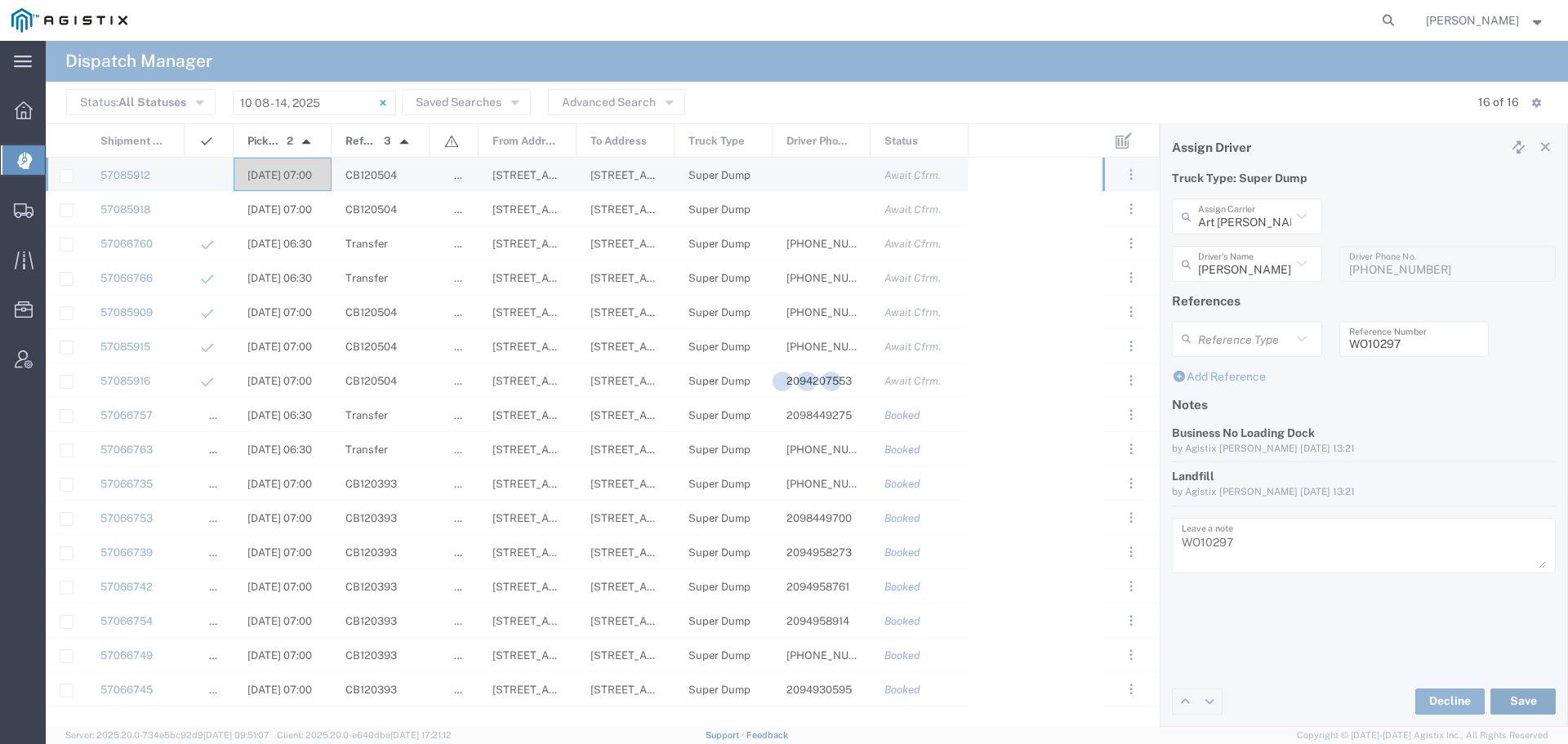
type input "[PERSON_NAME]"
type input "Art [PERSON_NAME] Inc"
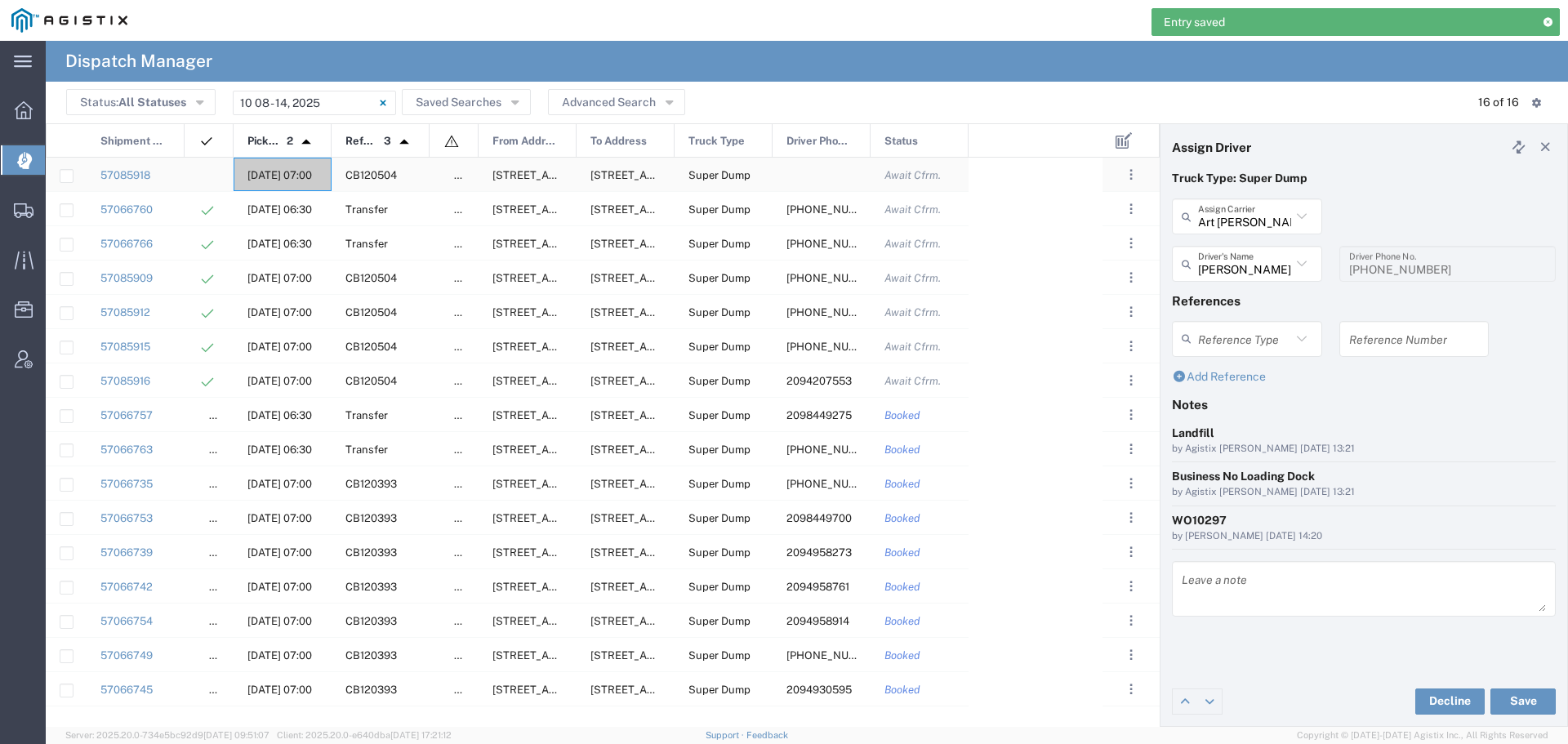
click at [278, 170] on span "[DATE] 07:00" at bounding box center [280, 175] width 65 height 12
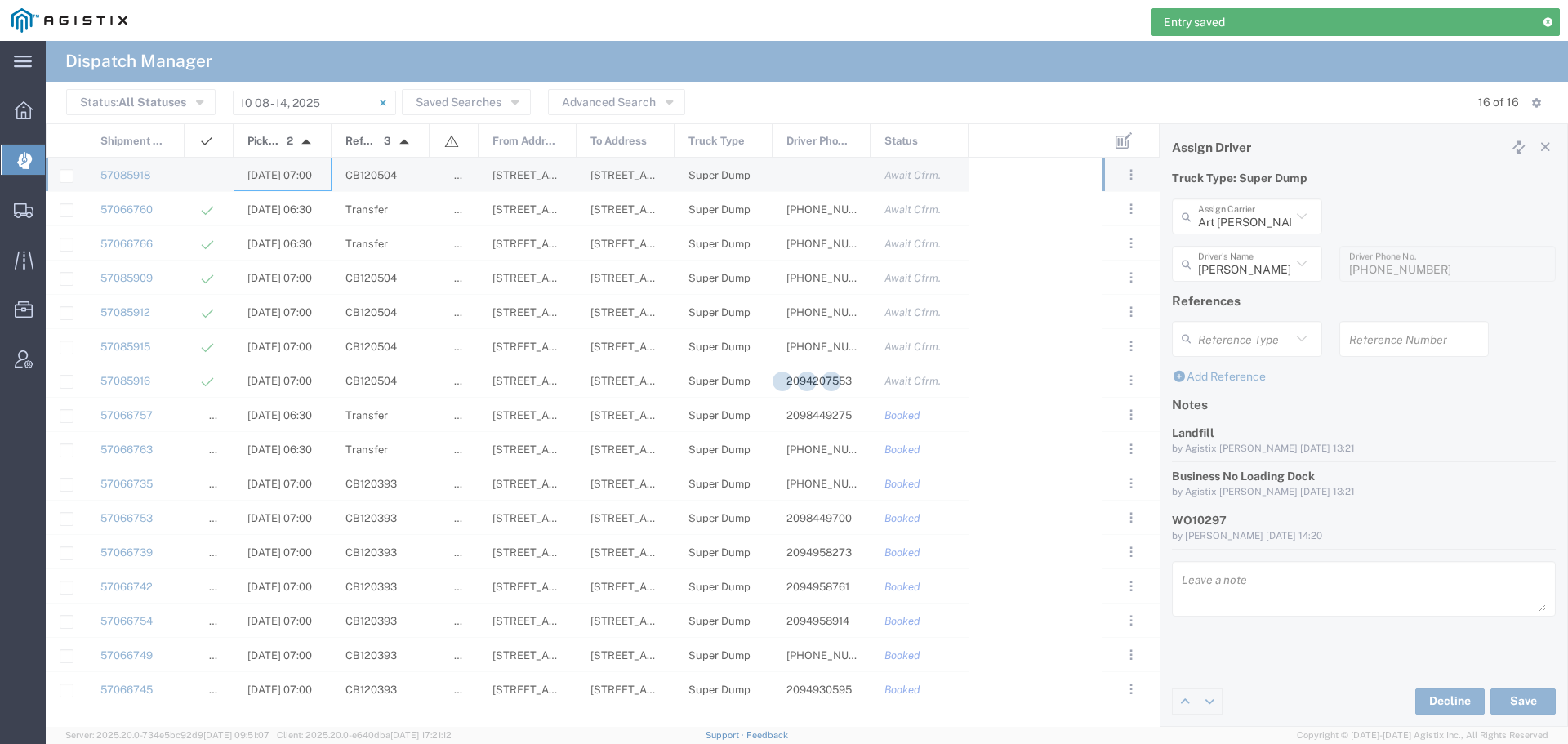
type input "[PERSON_NAME] & Sons"
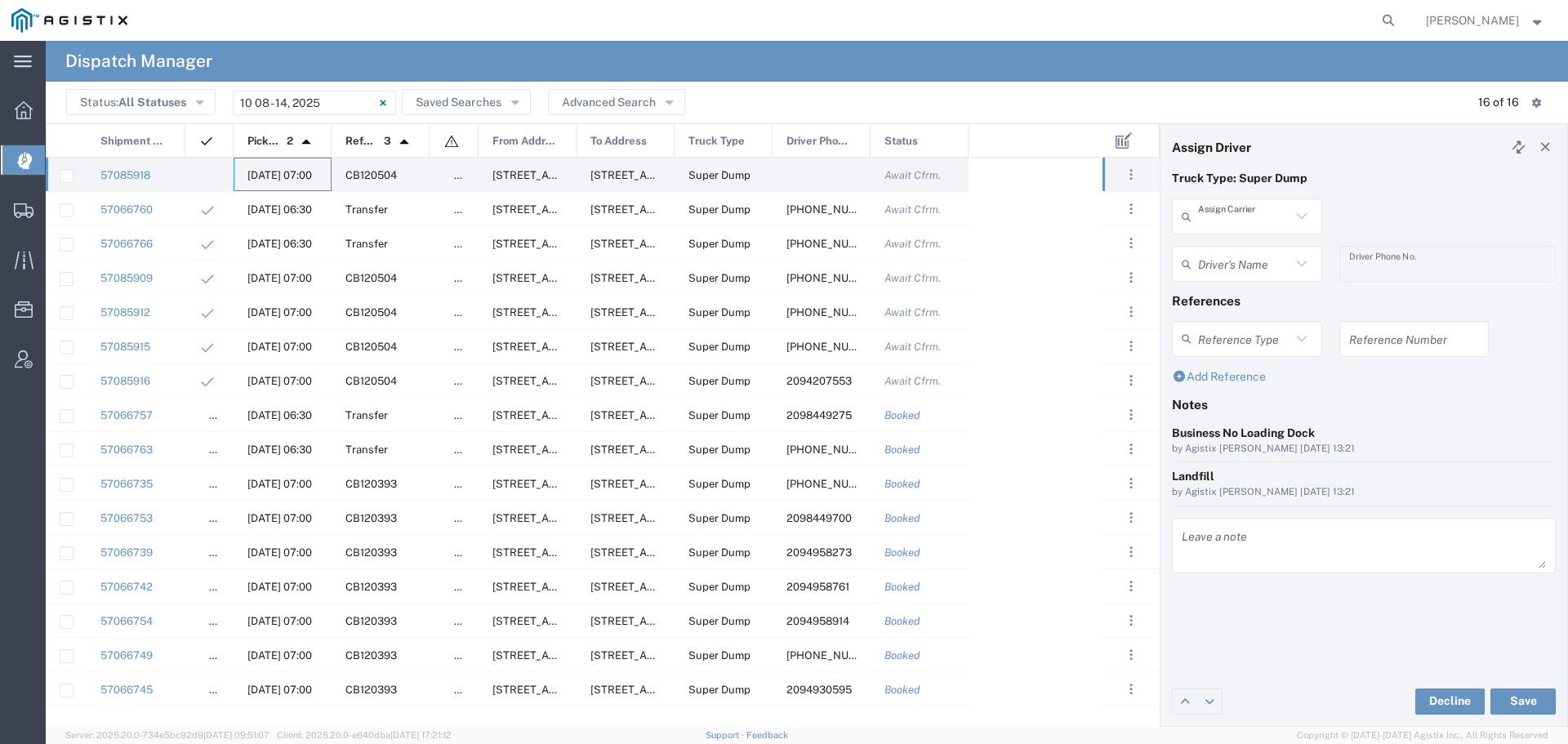
click at [1256, 225] on input "text" at bounding box center [1244, 217] width 93 height 28
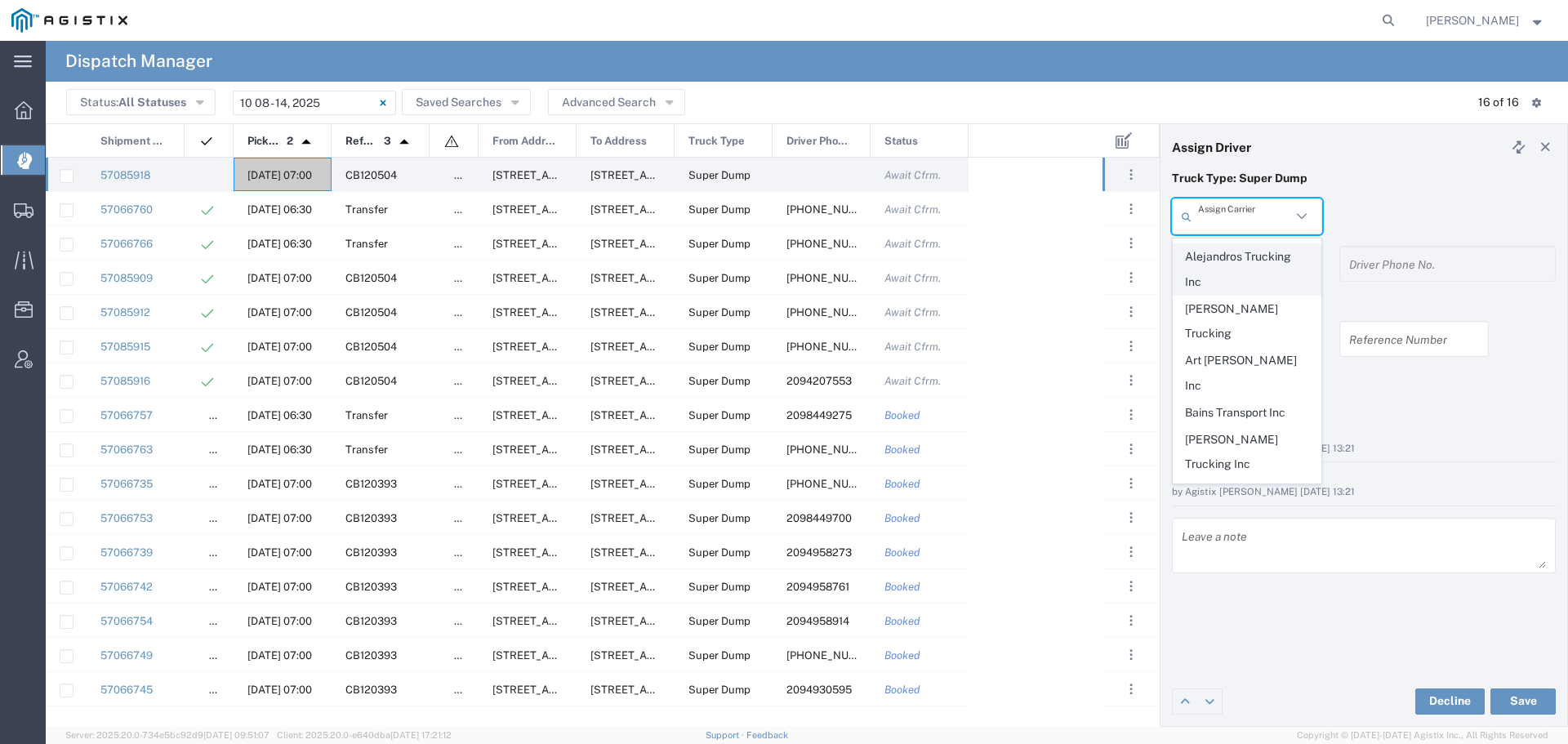
scroll to position [327, 0]
click at [1234, 517] on span "GCU Trucking" at bounding box center [1247, 529] width 147 height 25
type input "GCU Trucking"
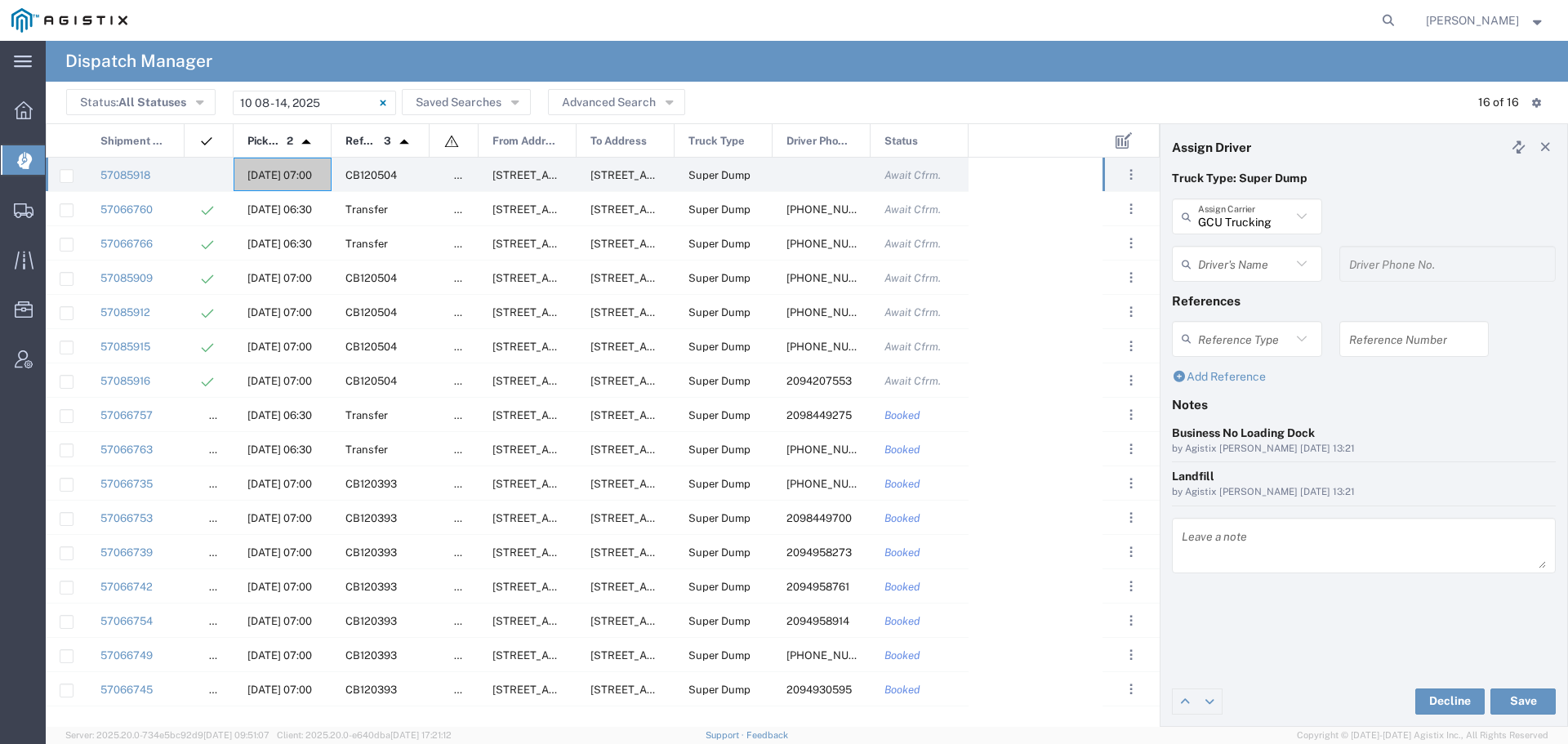
click at [1267, 267] on input "text" at bounding box center [1244, 264] width 93 height 28
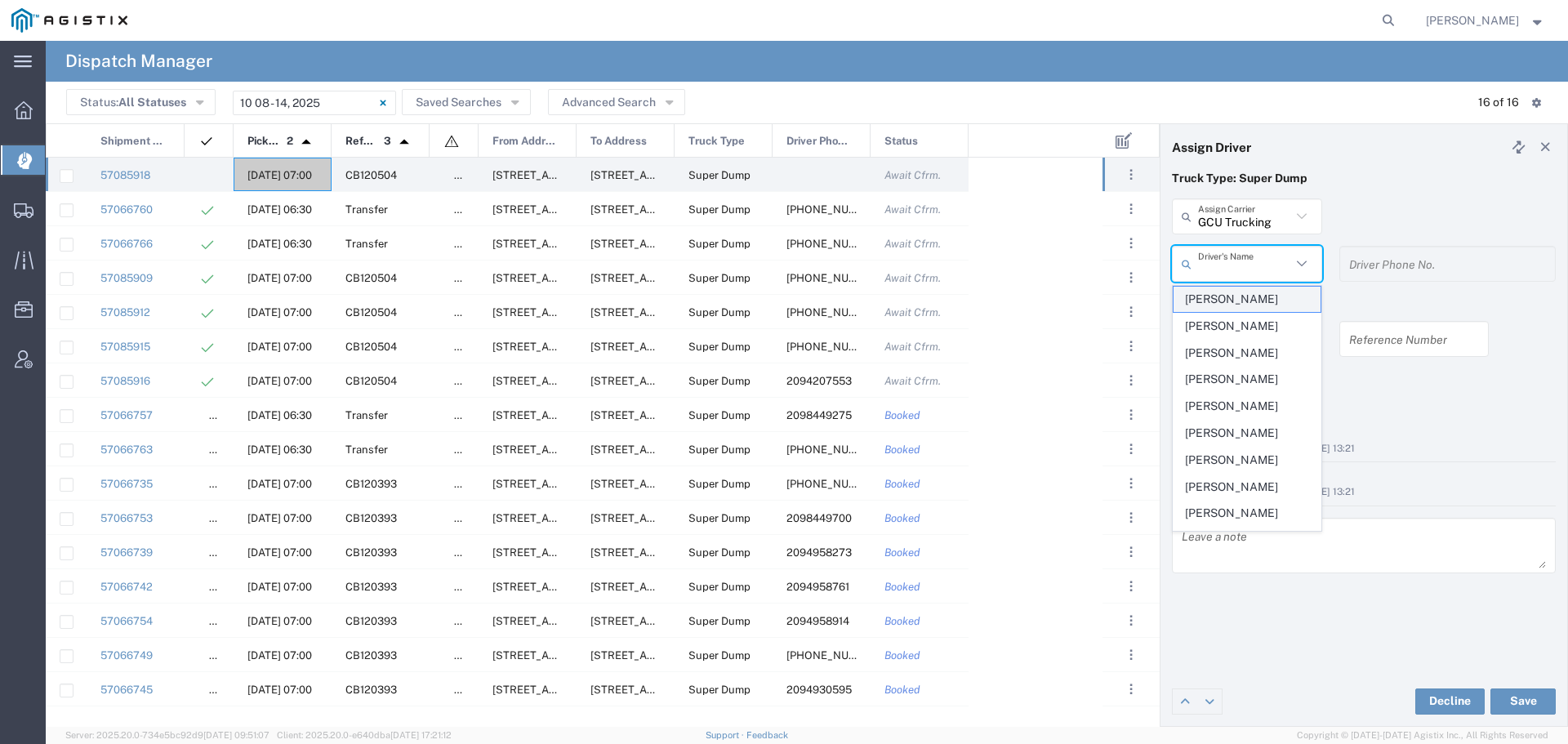
click at [1257, 290] on span "[PERSON_NAME]" at bounding box center [1247, 299] width 147 height 25
type input "[PERSON_NAME]"
type input "2094930595"
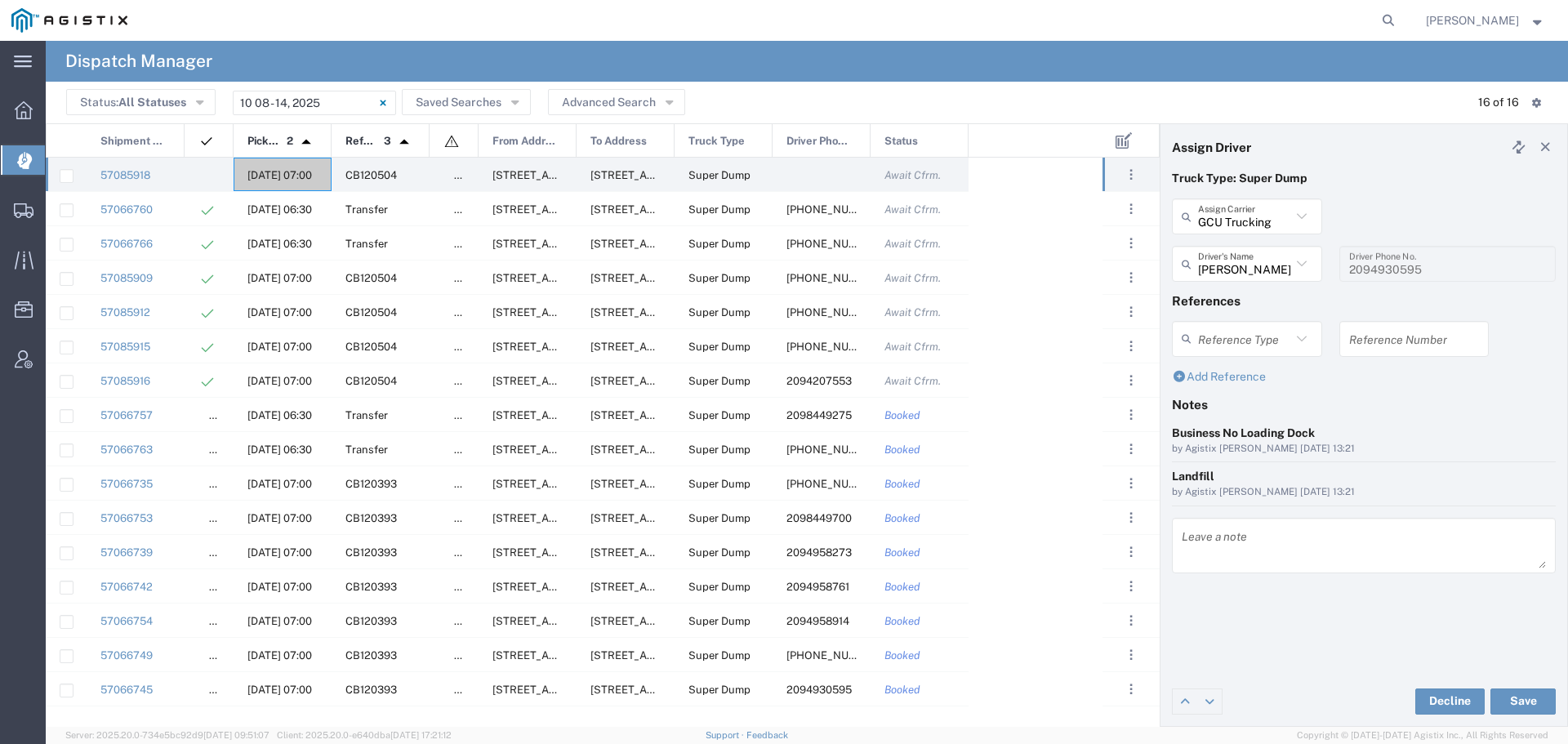
click at [1391, 355] on div "Reference Number" at bounding box center [1414, 339] width 151 height 36
paste input "WO10297"
type input "WO10297"
click at [1215, 535] on textarea at bounding box center [1364, 545] width 364 height 46
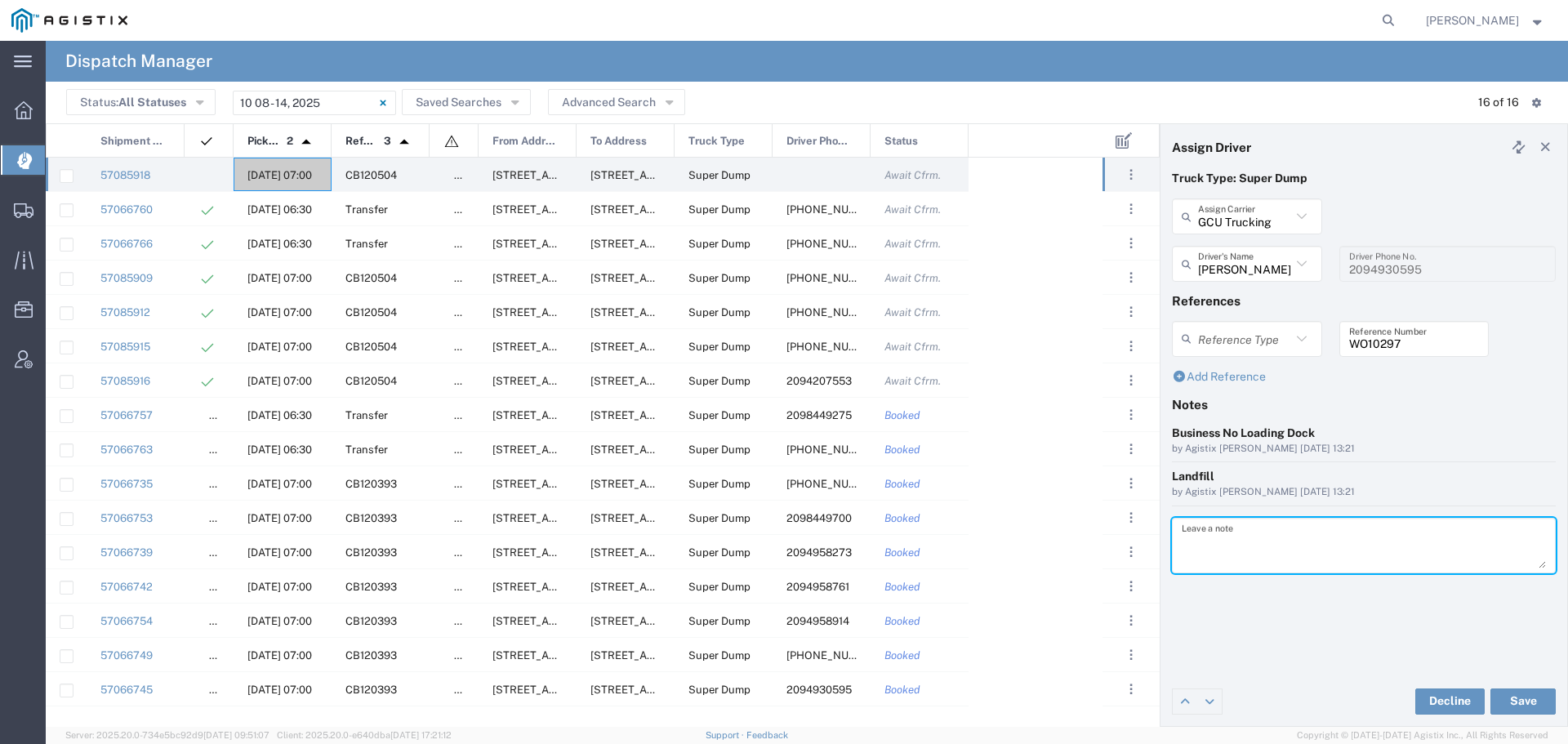
paste textarea "WO10297"
type textarea "WO10297"
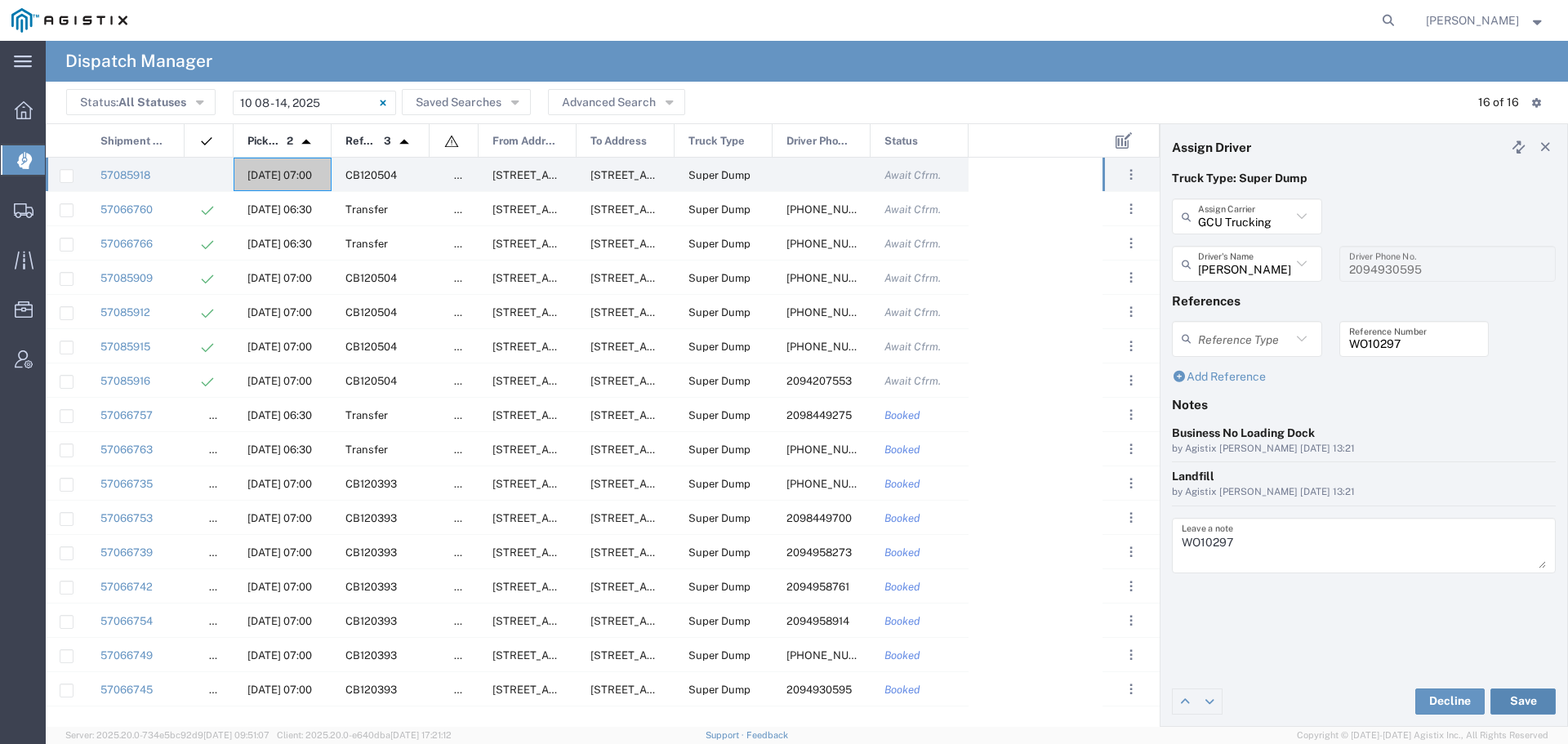
click at [1503, 700] on button "Save" at bounding box center [1523, 702] width 65 height 26
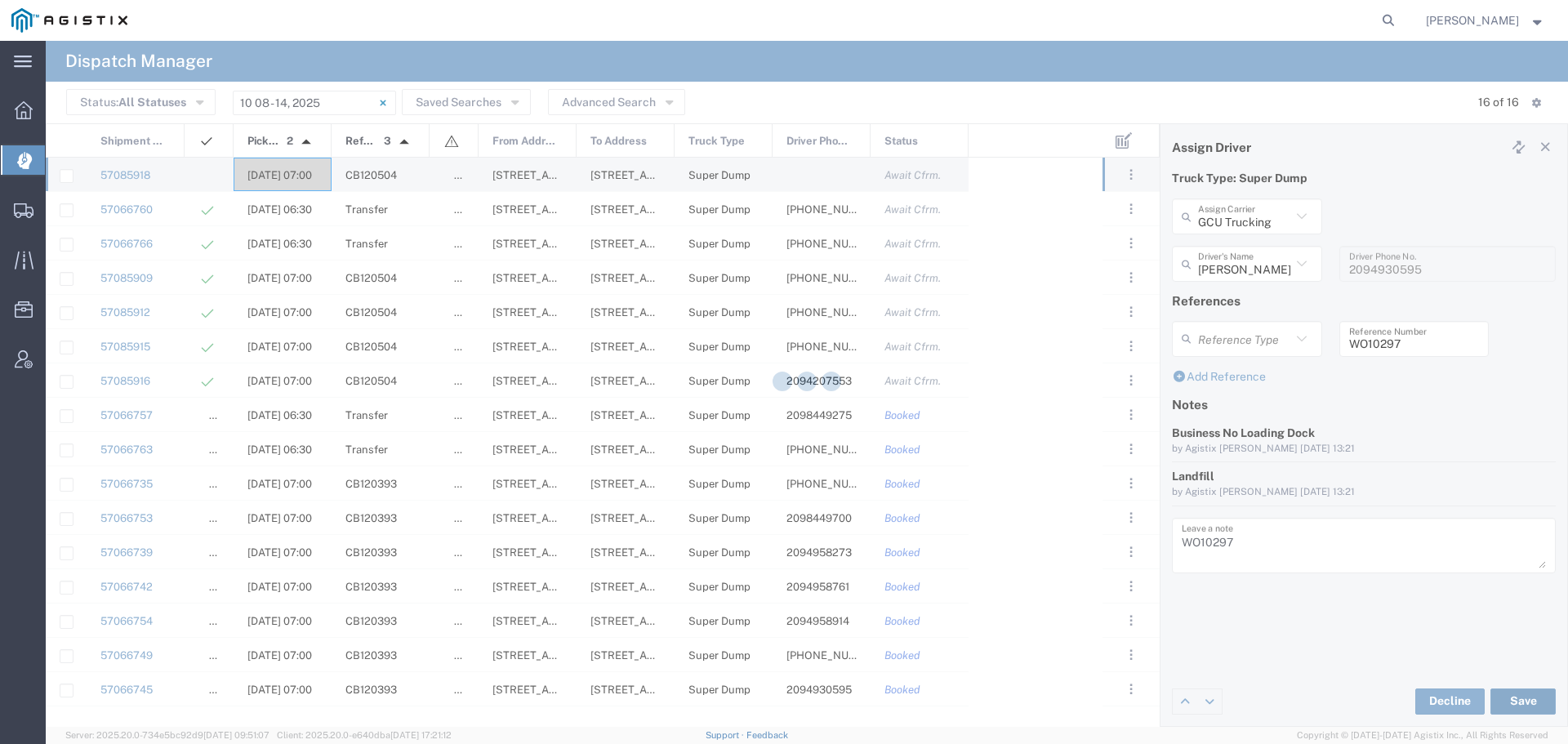
type input "[PERSON_NAME]"
type input "GCU Trucking"
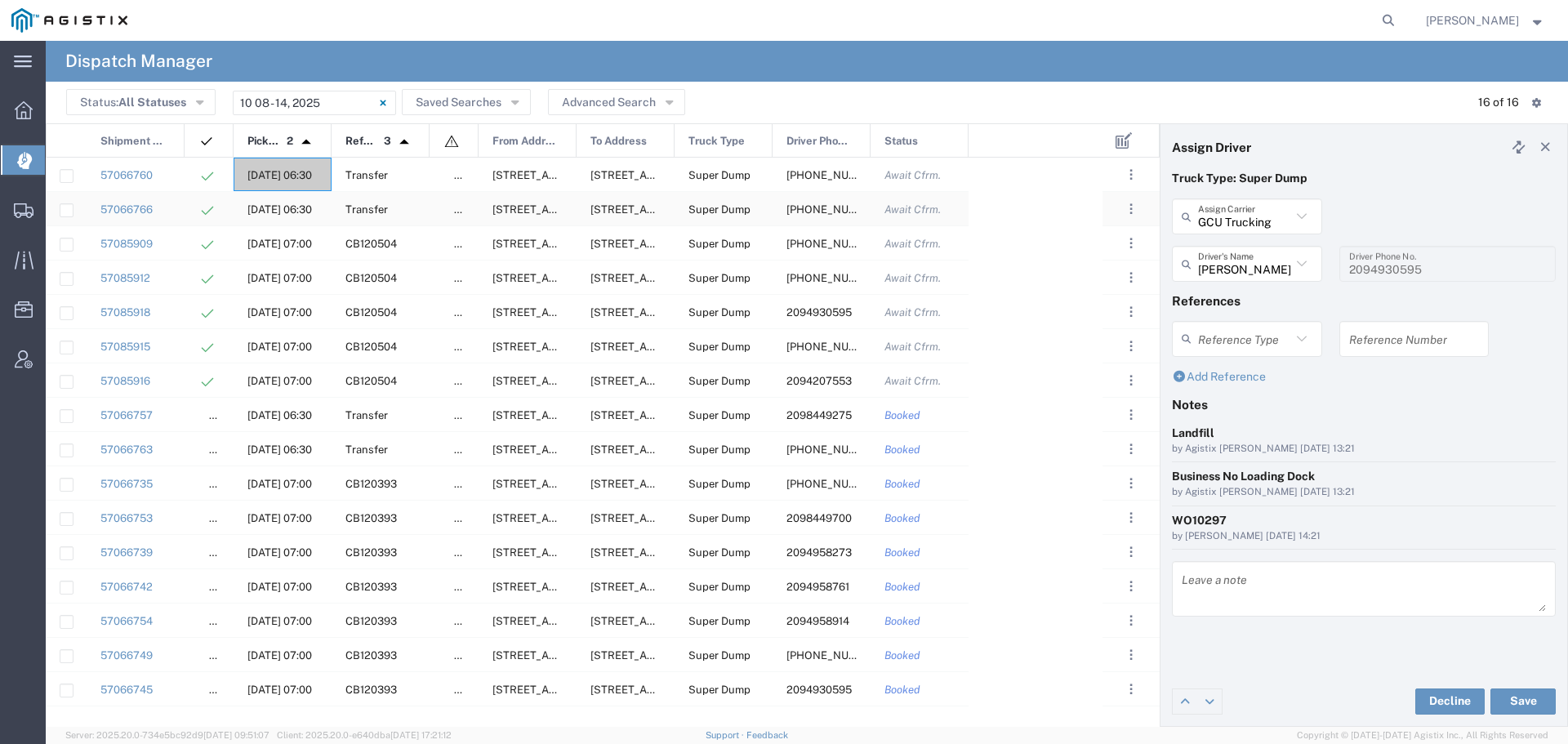
click at [265, 208] on span "[DATE] 06:30" at bounding box center [280, 209] width 65 height 12
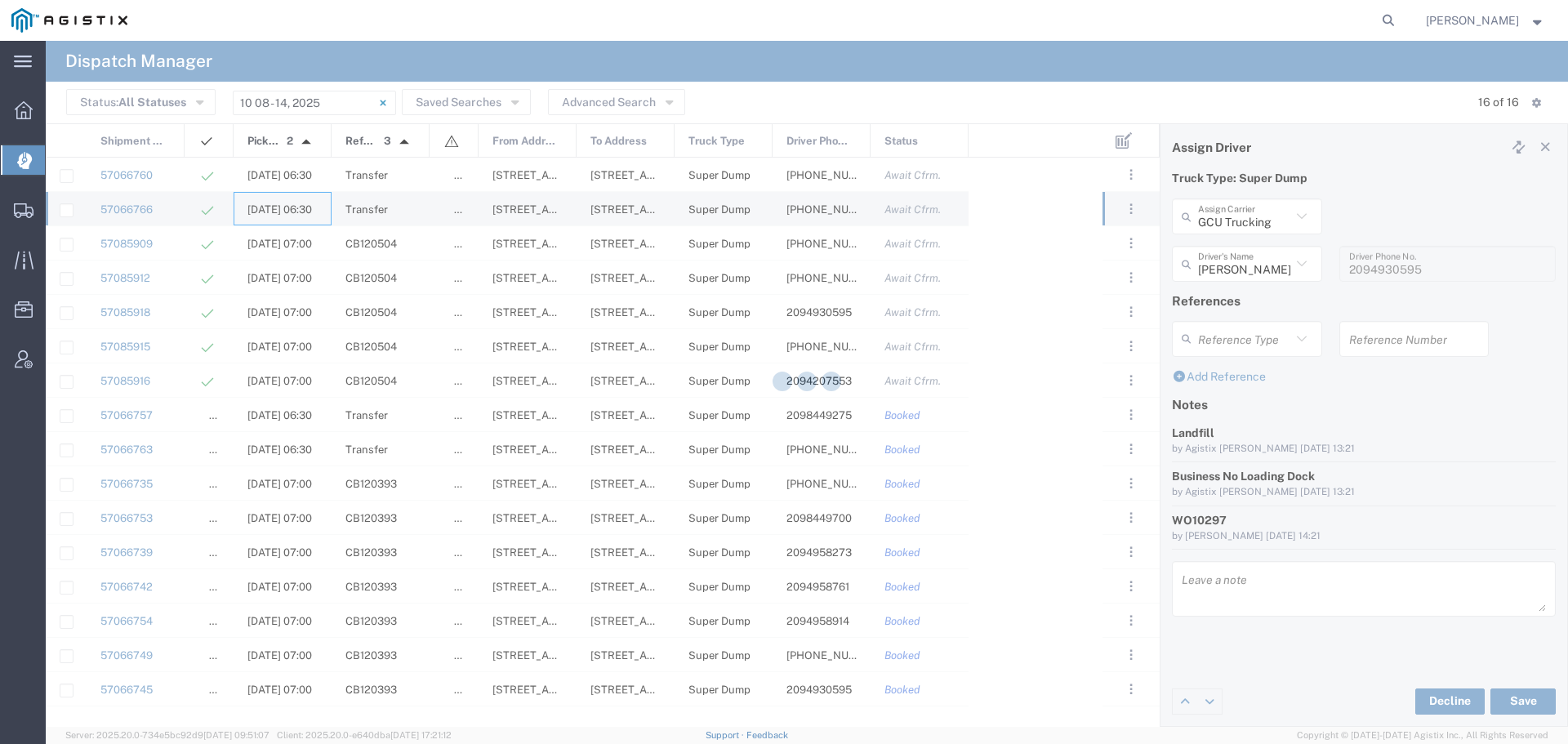
type input "Art [PERSON_NAME] Inc"
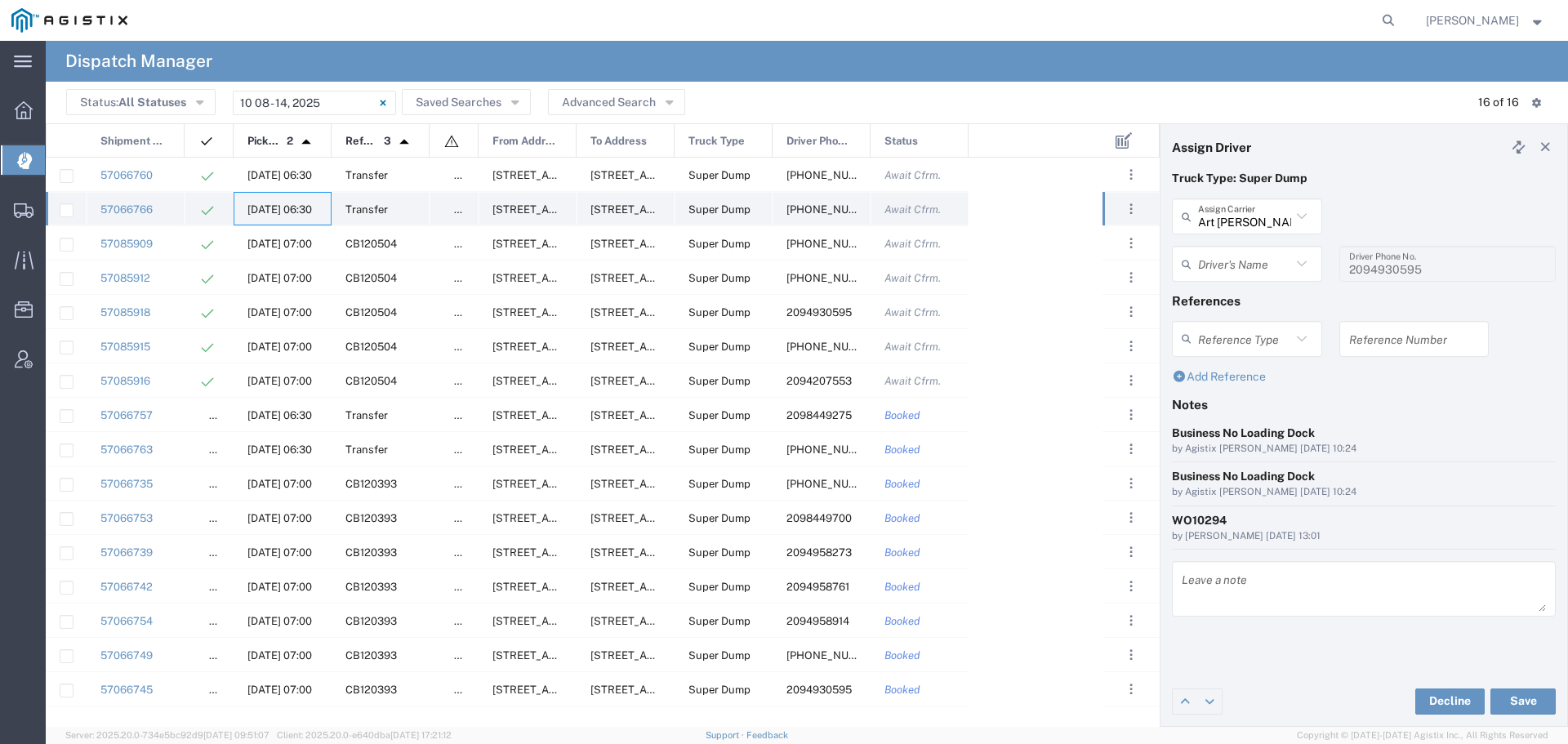
type input "[PERSON_NAME]"
type input "[PHONE_NUMBER]"
click at [275, 239] on span "[DATE] 07:00" at bounding box center [280, 243] width 65 height 12
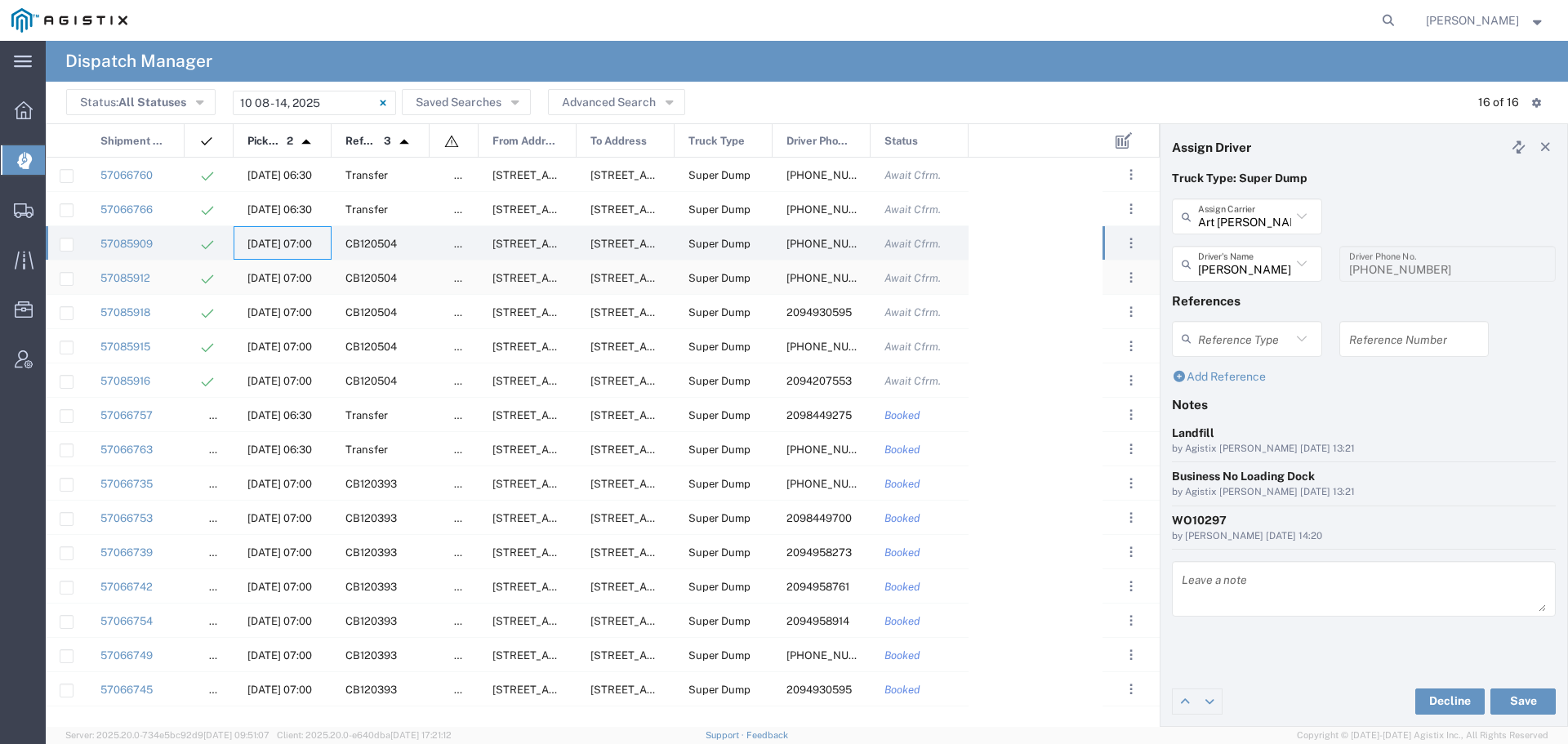
click at [275, 282] on span "[DATE] 07:00" at bounding box center [280, 278] width 65 height 12
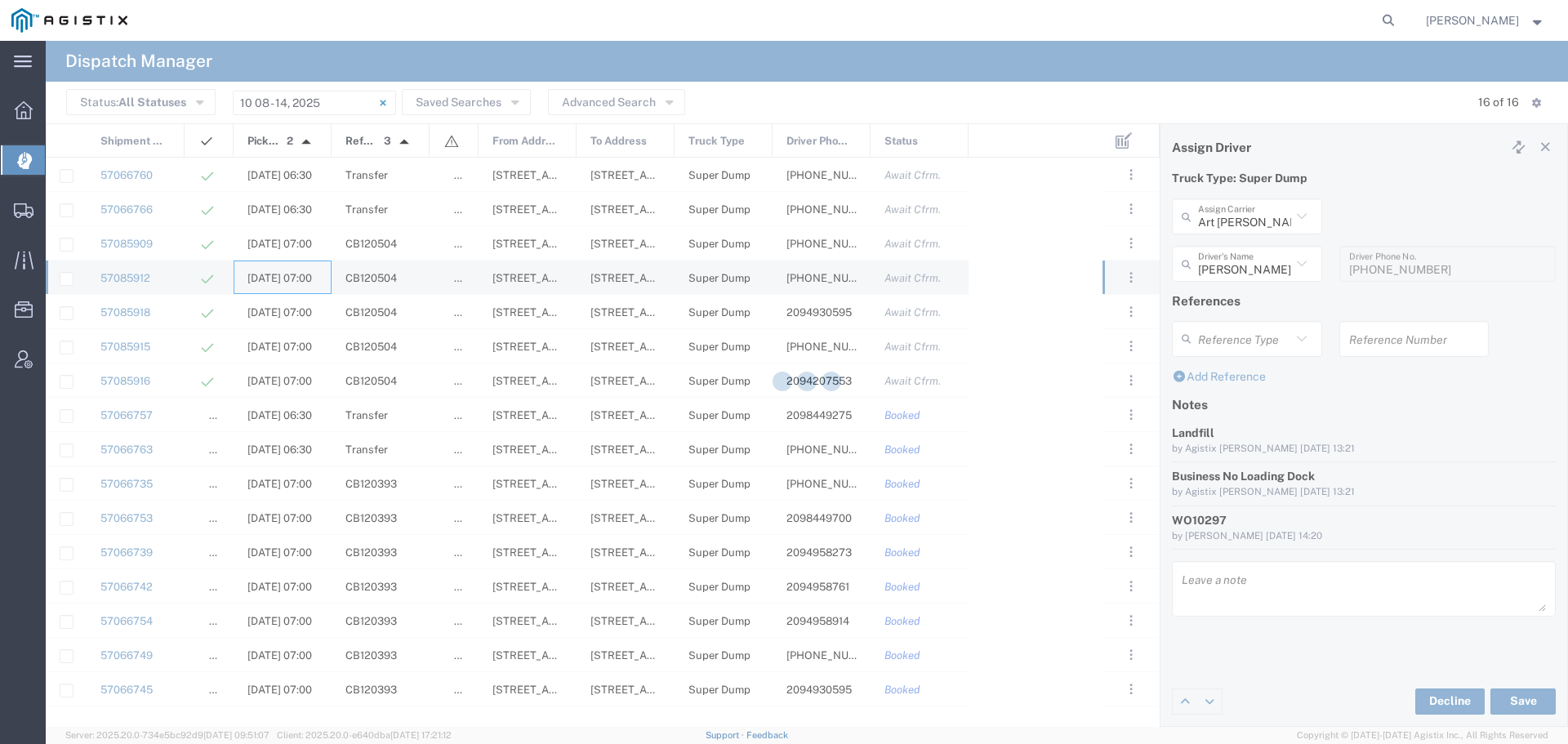
type input "[PERSON_NAME]"
type input "[PHONE_NUMBER]"
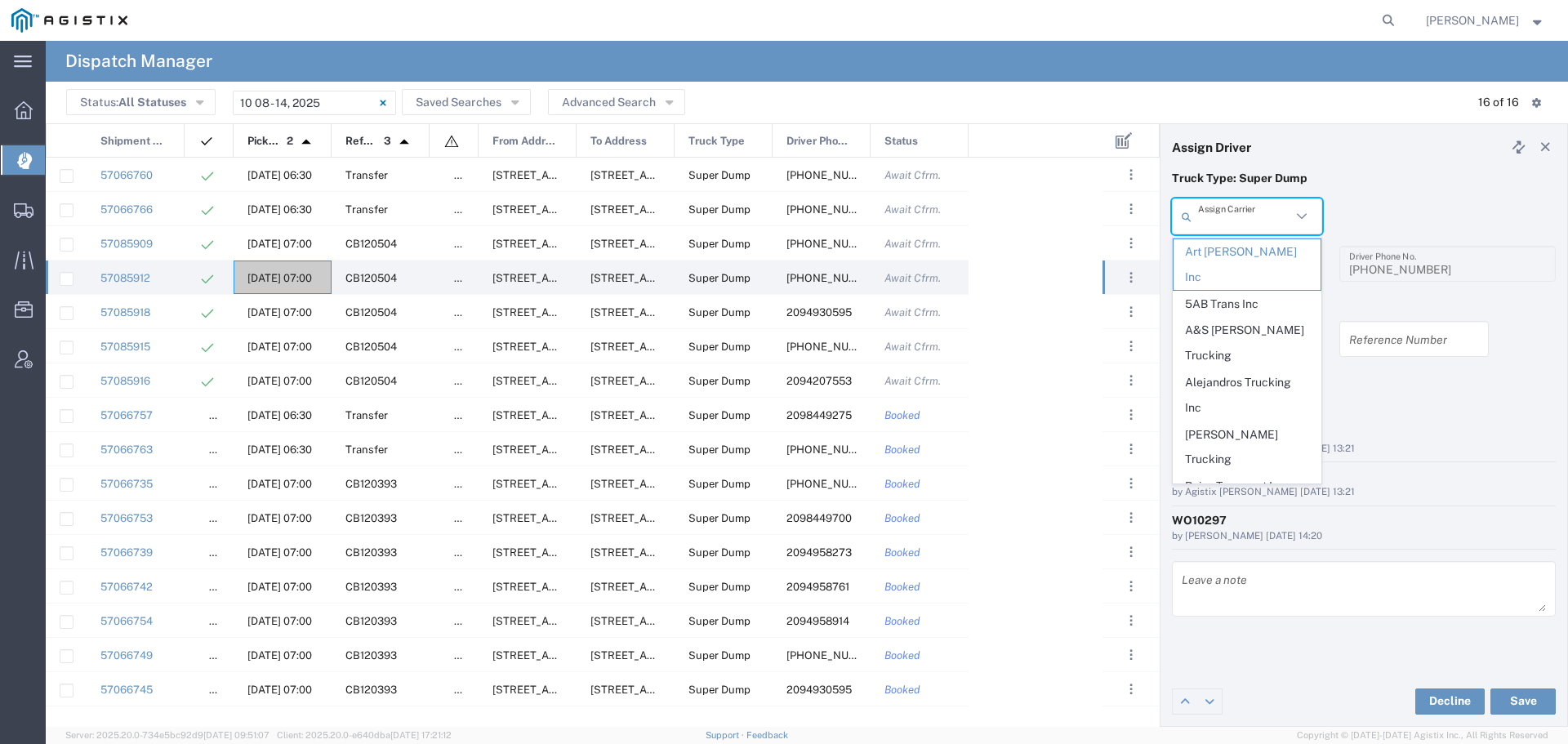
click at [1264, 223] on input "text" at bounding box center [1244, 217] width 93 height 28
click at [1233, 547] on span "GCU Trucking" at bounding box center [1247, 559] width 147 height 25
type input "GCU Trucking"
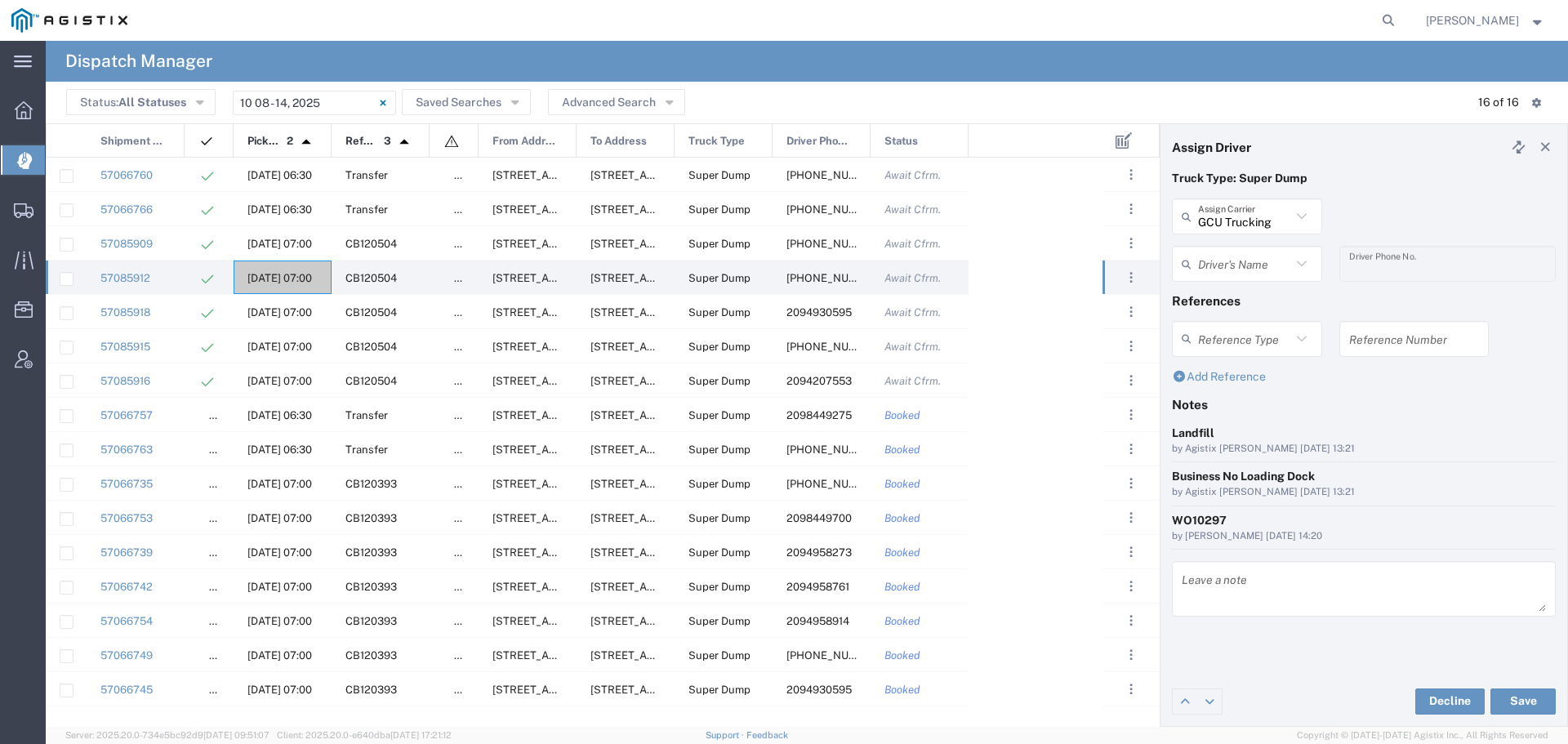
click at [1262, 259] on input "text" at bounding box center [1244, 264] width 93 height 28
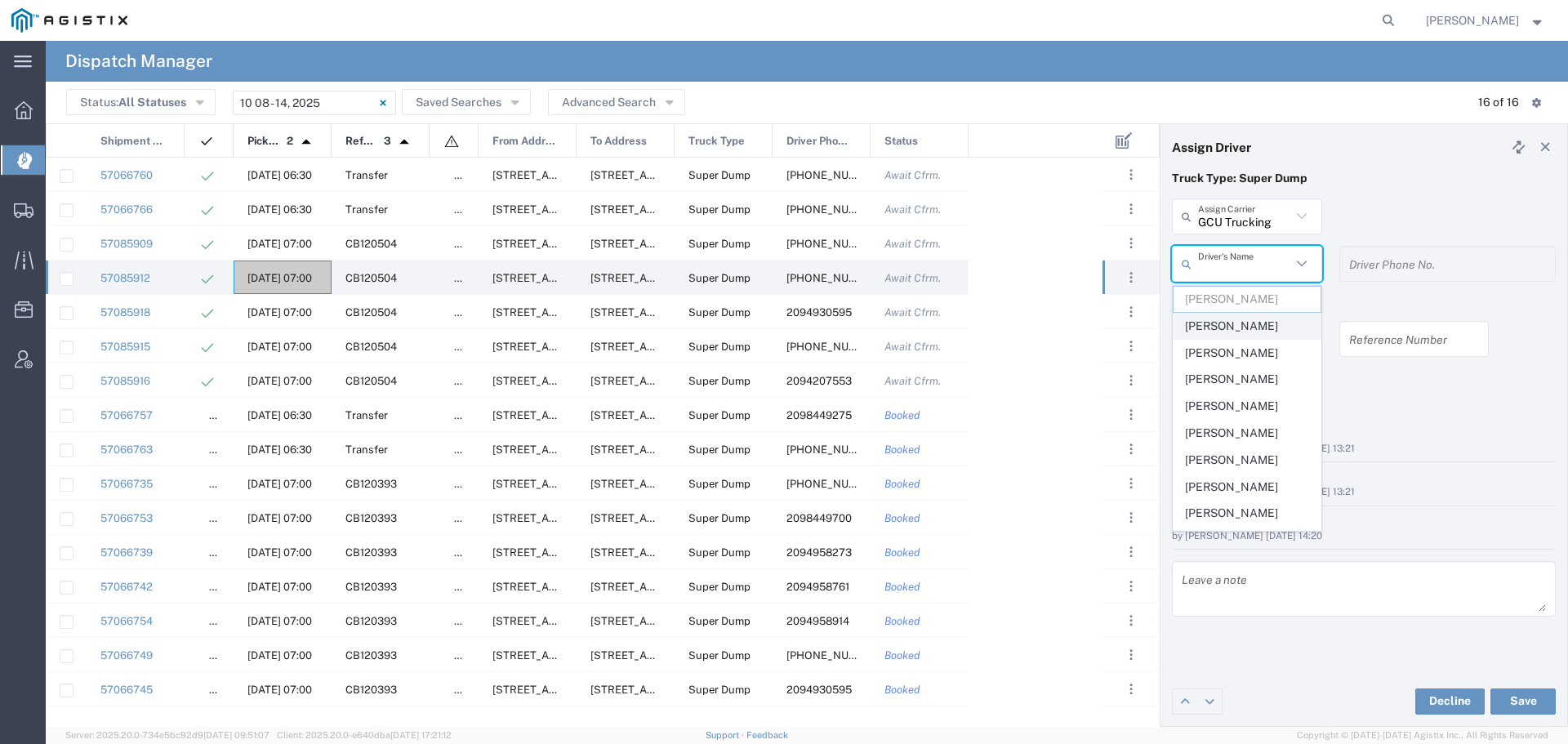
click at [1226, 324] on span "[PERSON_NAME]" at bounding box center [1247, 326] width 147 height 25
type input "[PERSON_NAME]"
type input "2098449700"
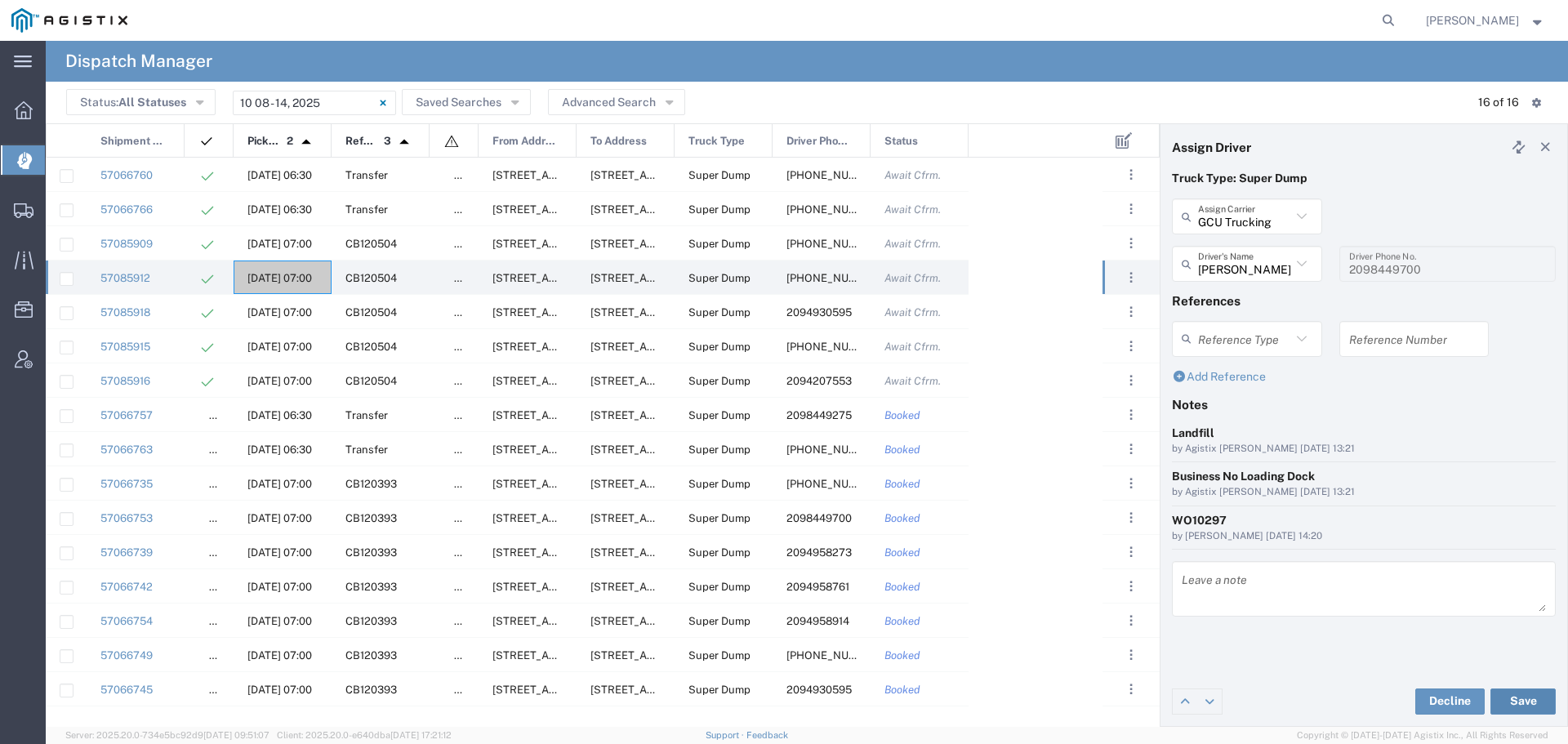
click at [1524, 698] on button "Save" at bounding box center [1523, 702] width 65 height 26
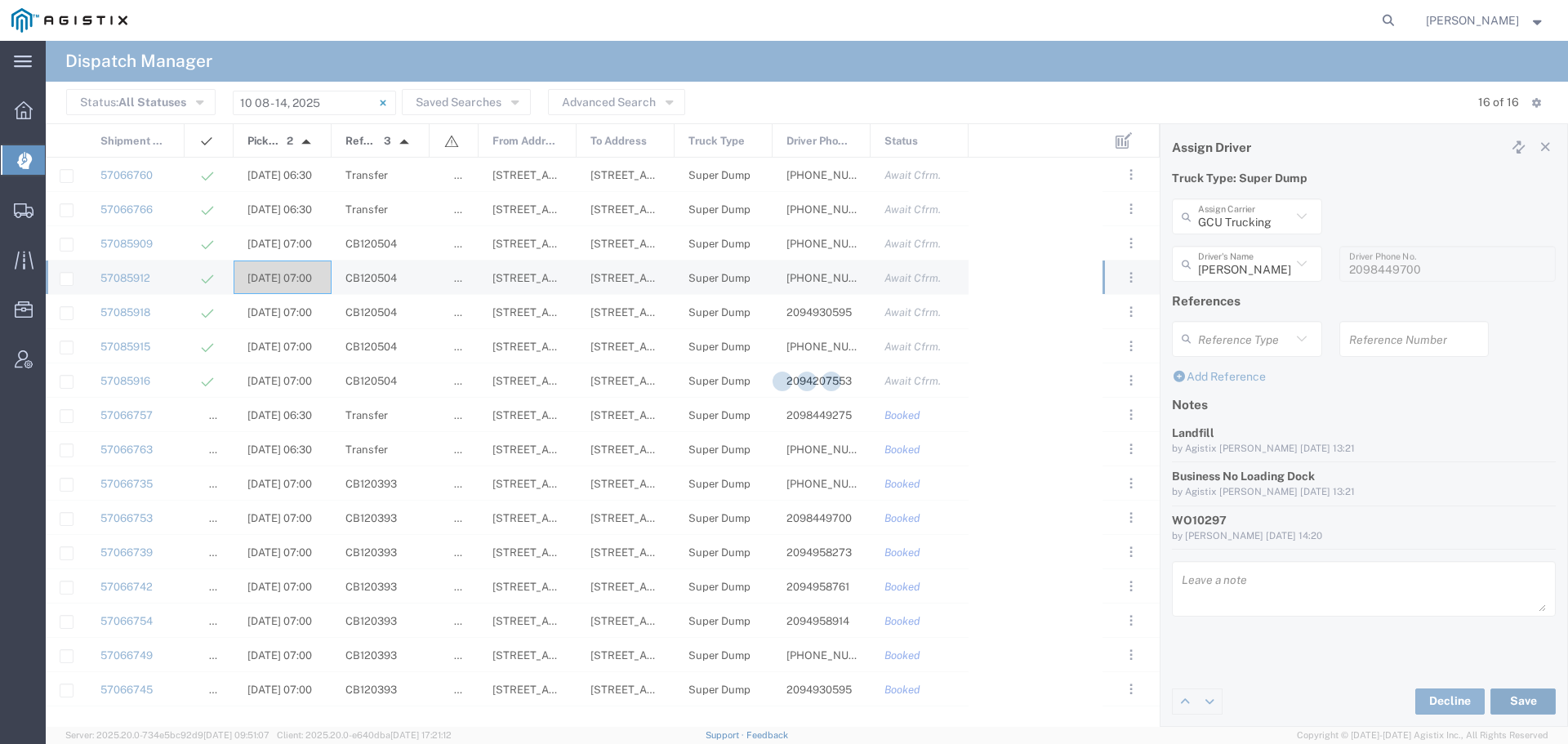
type input "[PERSON_NAME]"
type input "GCU Trucking"
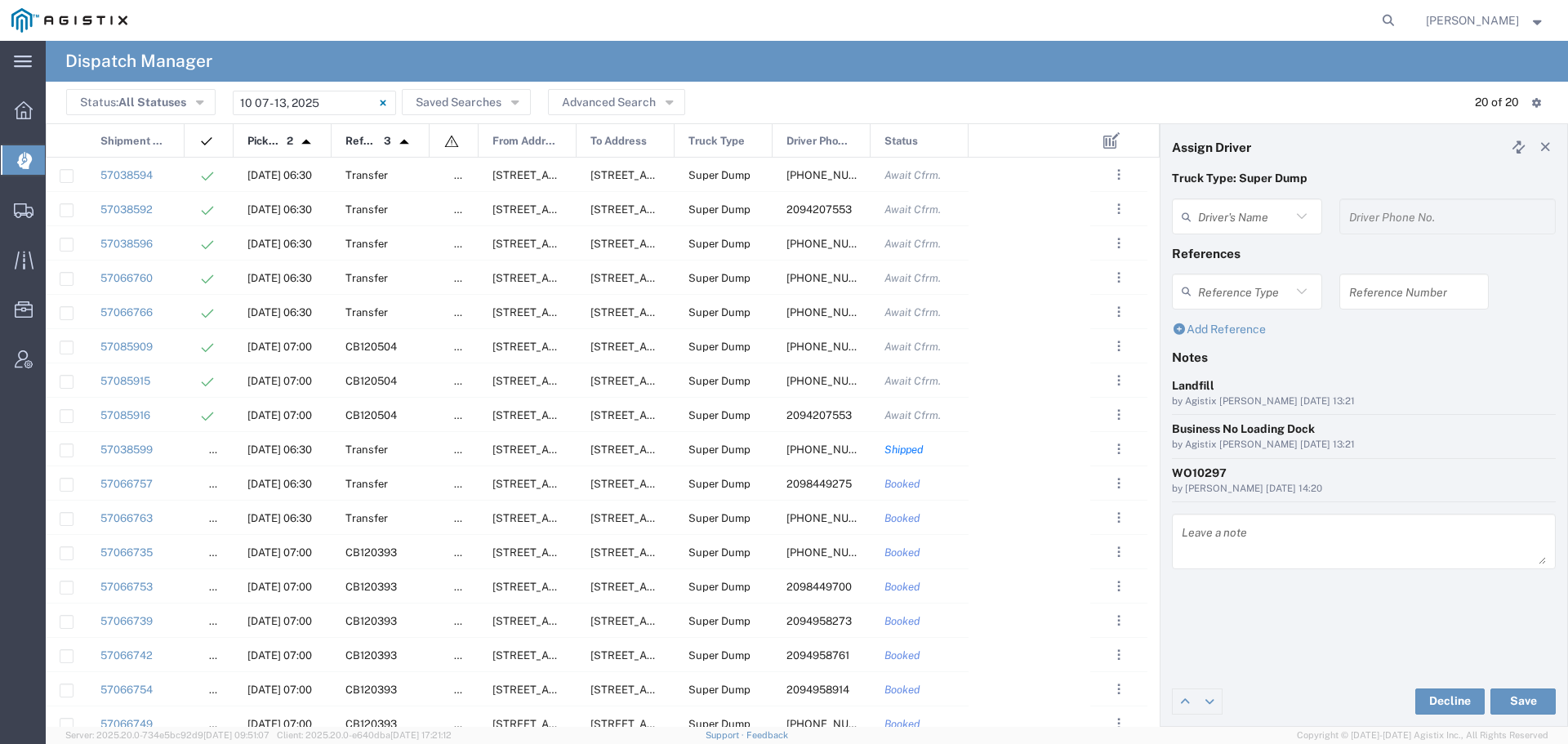
type input "[PERSON_NAME]"
type input "2098449700"
